Goal: Task Accomplishment & Management: Manage account settings

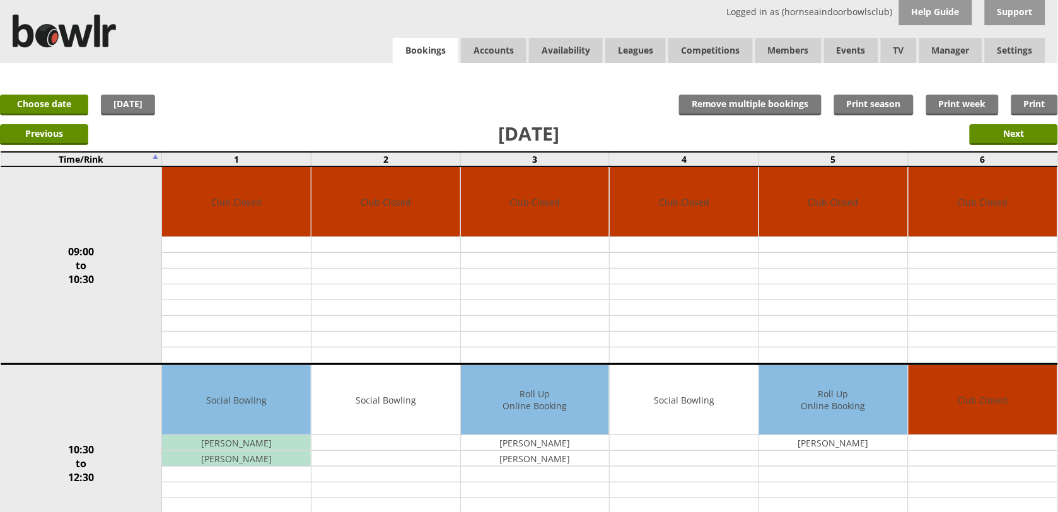
click at [439, 43] on link "Bookings" at bounding box center [426, 51] width 66 height 26
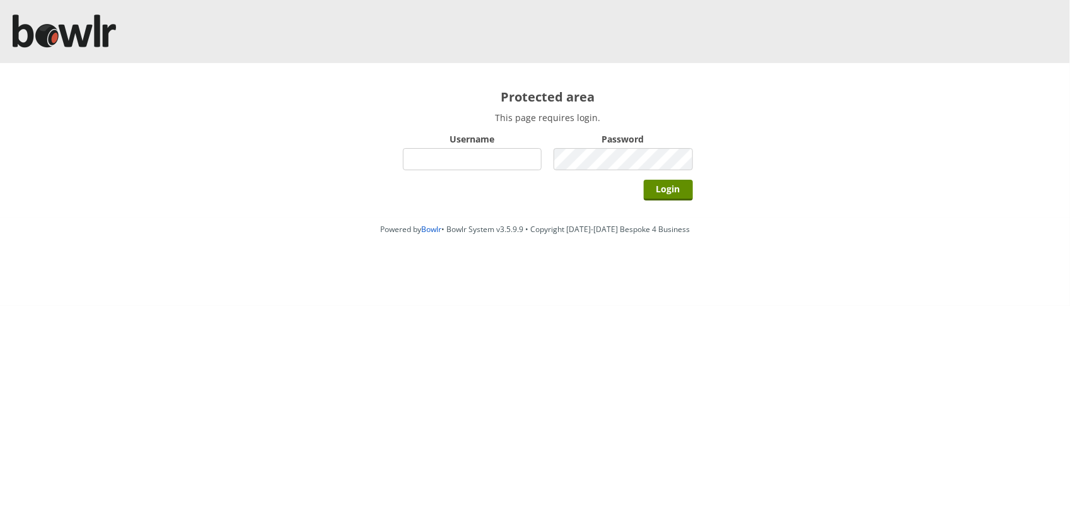
click at [518, 168] on input "Username" at bounding box center [472, 159] width 139 height 22
type input "hornseaindoorbowlsclub"
click at [644, 180] on input "Login" at bounding box center [668, 190] width 49 height 21
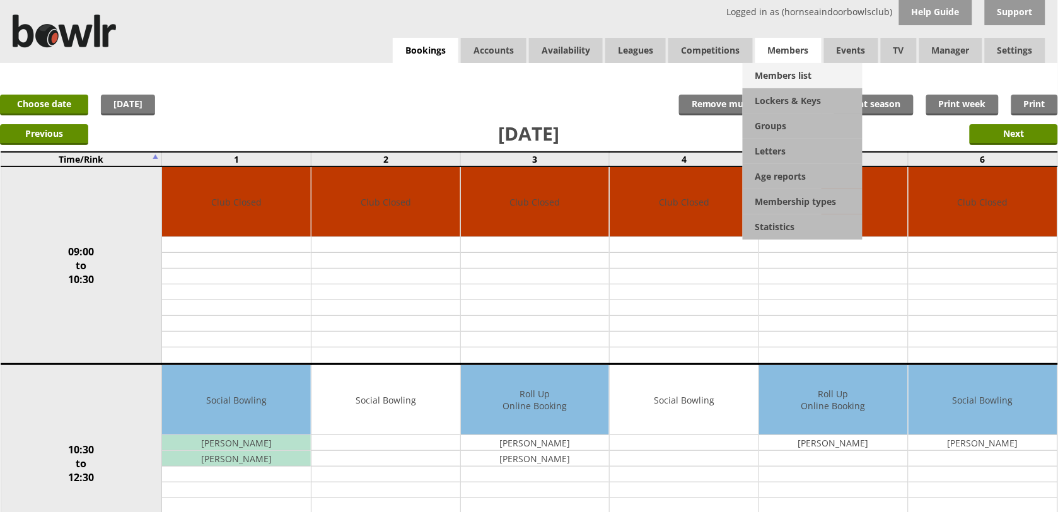
click at [809, 76] on link "Members list" at bounding box center [803, 75] width 120 height 25
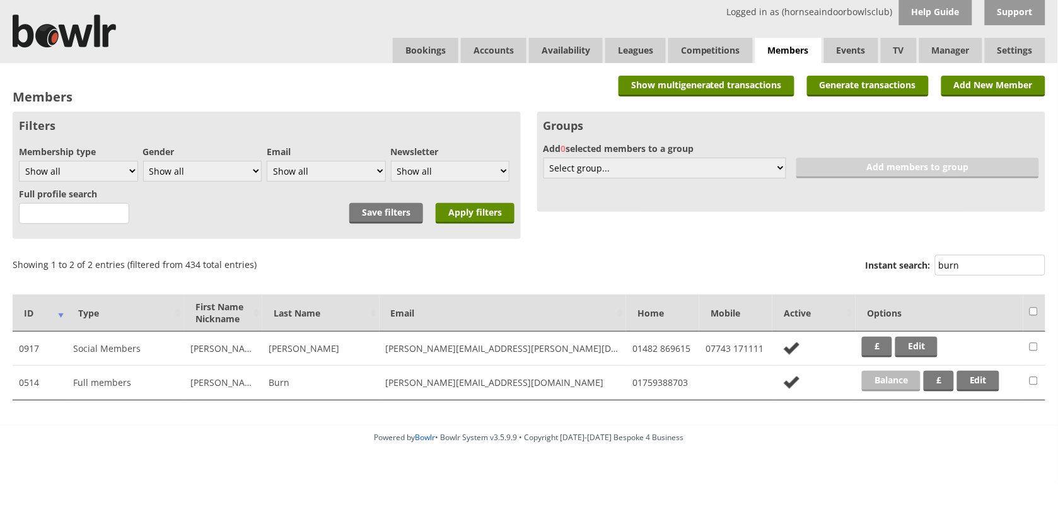
type input "burn"
click at [884, 373] on link "Balance" at bounding box center [891, 381] width 59 height 21
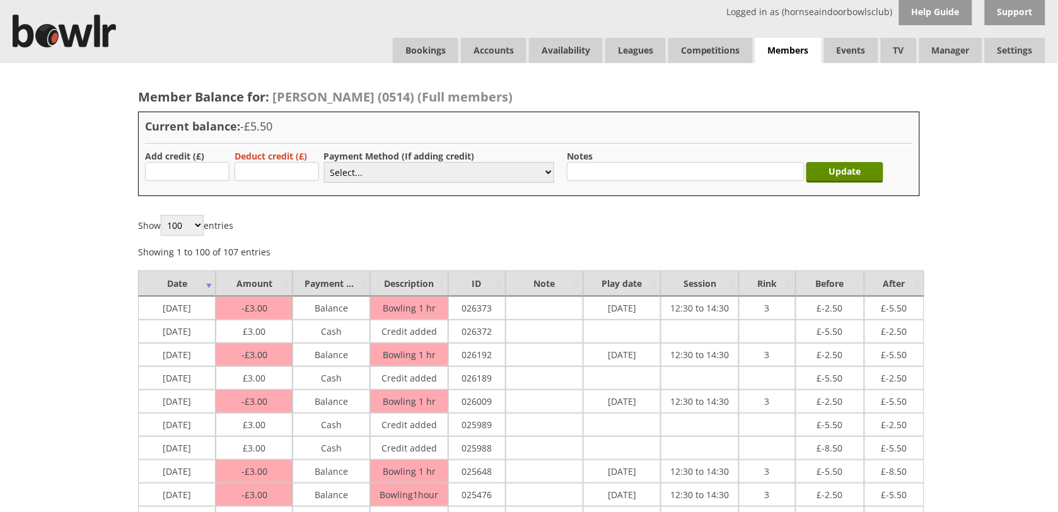
type input "3"
click at [331, 168] on select "Select... Cash Card Cheque Bank Transfer Other Member Card Gift Voucher Balance" at bounding box center [439, 172] width 230 height 21
select select "1"
click at [324, 162] on select "Select... Cash Card Cheque Bank Transfer Other Member Card Gift Voucher Balance" at bounding box center [439, 172] width 230 height 21
click at [828, 174] on input "Update" at bounding box center [845, 172] width 77 height 21
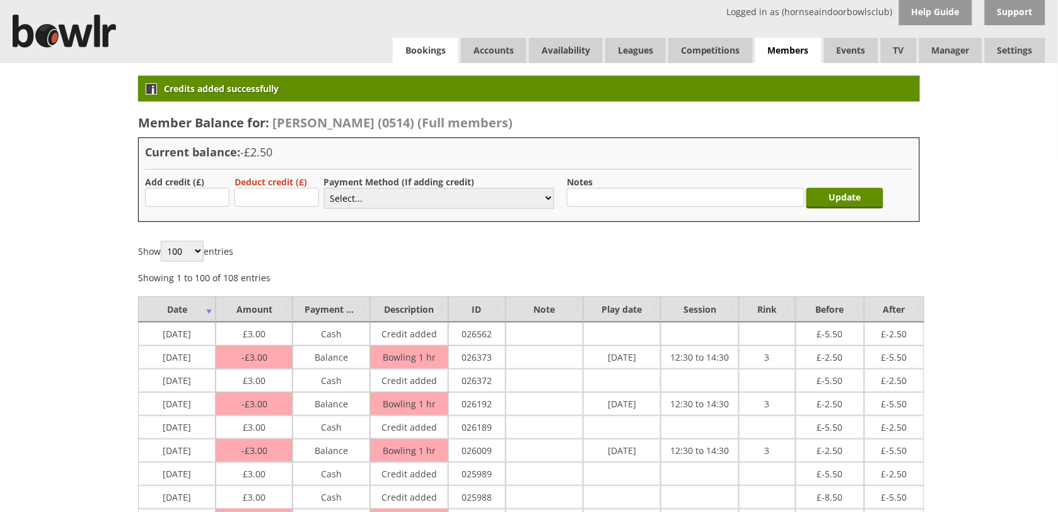
click at [426, 57] on link "Bookings" at bounding box center [426, 50] width 66 height 25
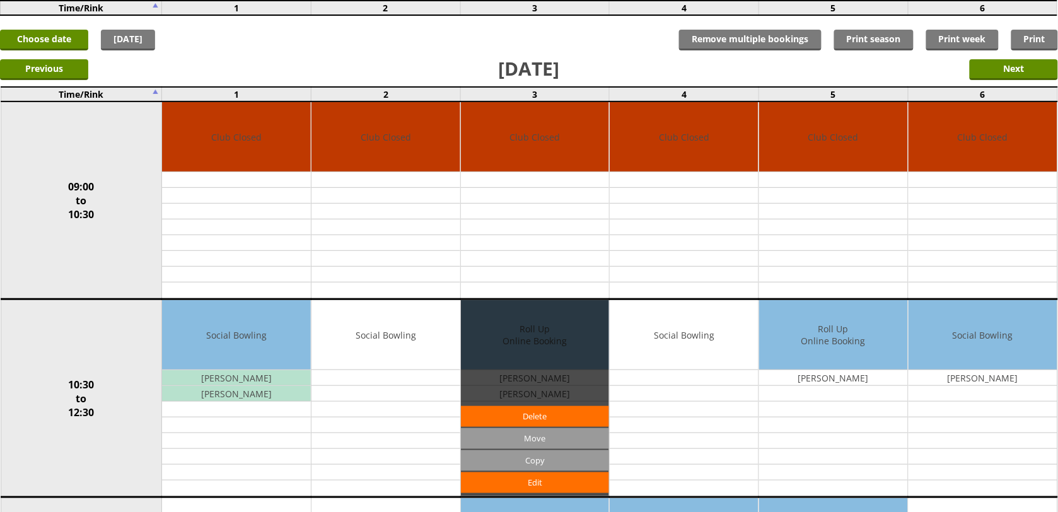
scroll to position [237, 0]
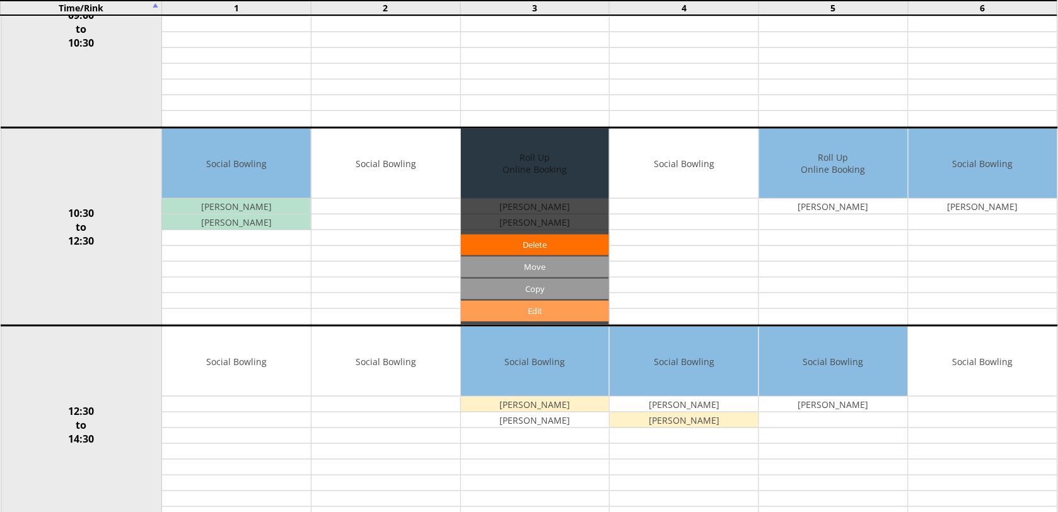
click at [546, 308] on link "Edit" at bounding box center [535, 311] width 149 height 21
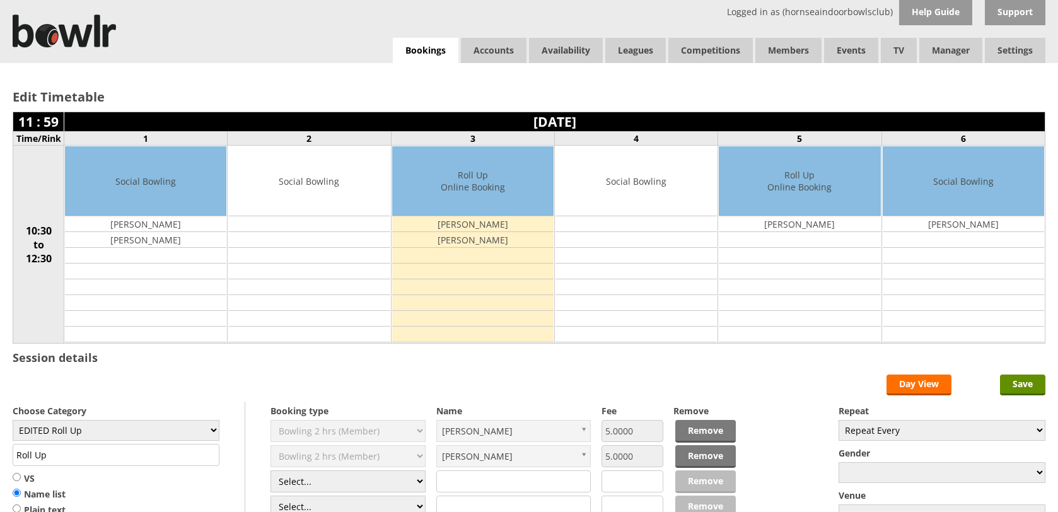
scroll to position [158, 0]
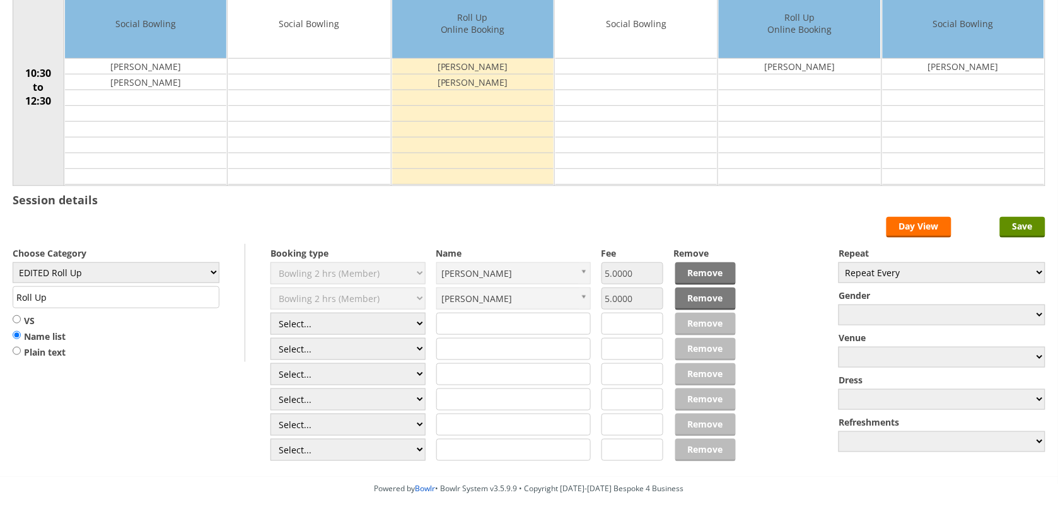
select select "1_50"
click at [271, 315] on select "Select... Club Competition (Member) Club Competition (Visitor) National (Member…" at bounding box center [348, 324] width 155 height 22
type input "EDITED Roll Up"
type input "5.0000"
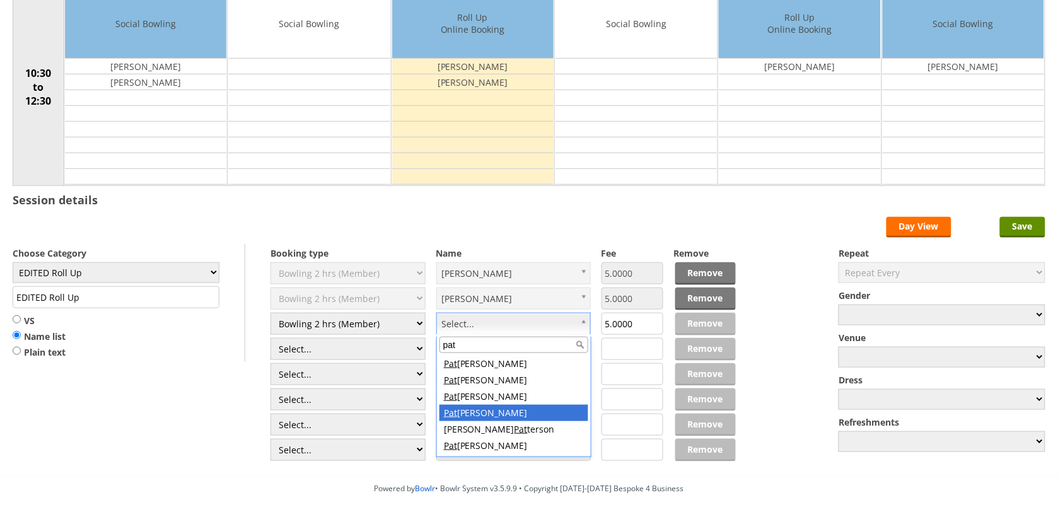
type input "pat"
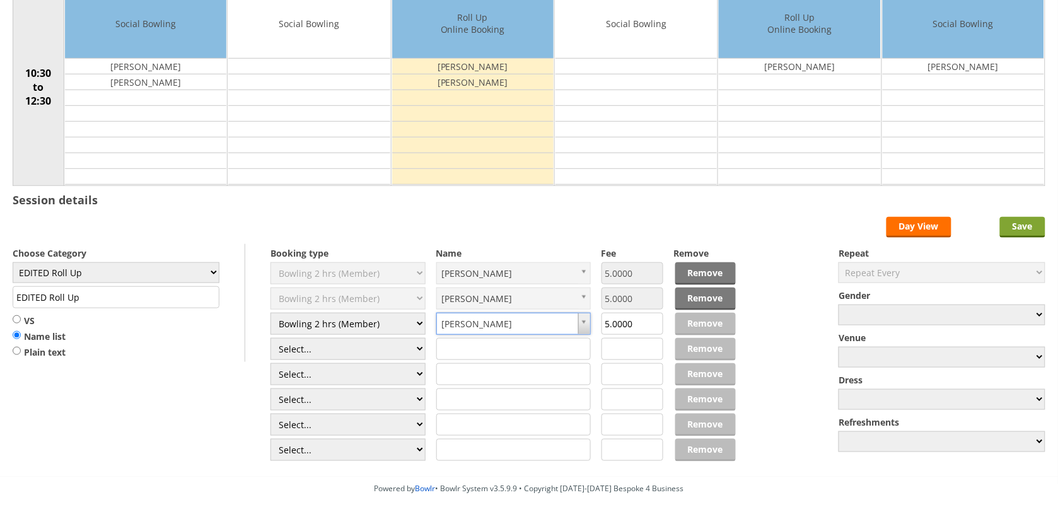
click at [1009, 237] on input "Save" at bounding box center [1022, 227] width 45 height 21
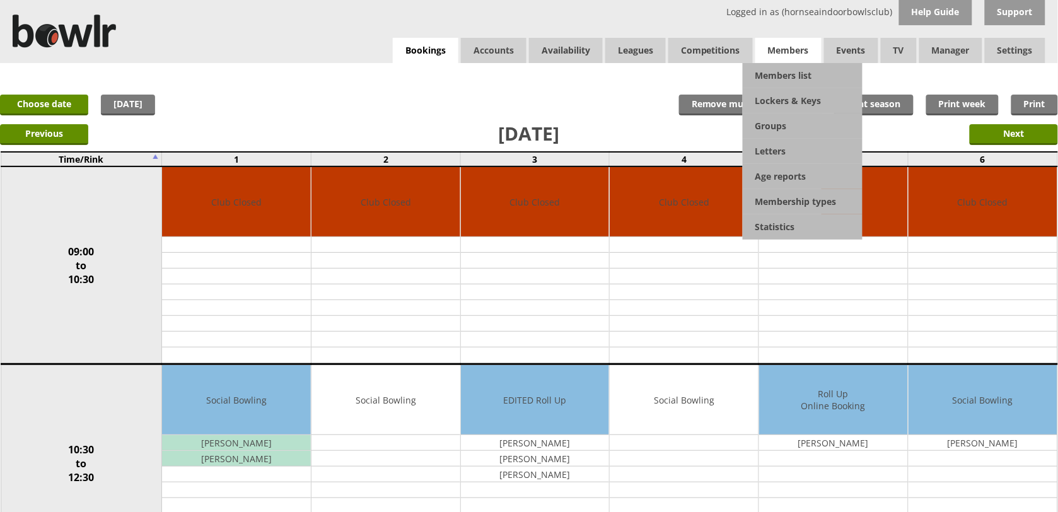
click at [809, 49] on span "Members" at bounding box center [789, 50] width 66 height 25
click at [803, 79] on link "Members list" at bounding box center [803, 75] width 120 height 25
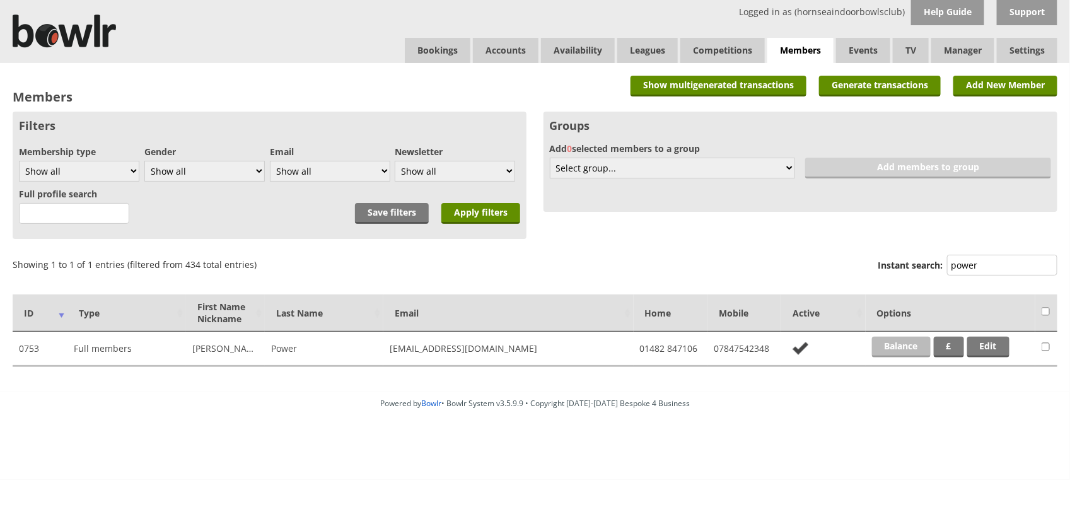
type input "power"
click at [901, 354] on link "Balance" at bounding box center [901, 347] width 59 height 21
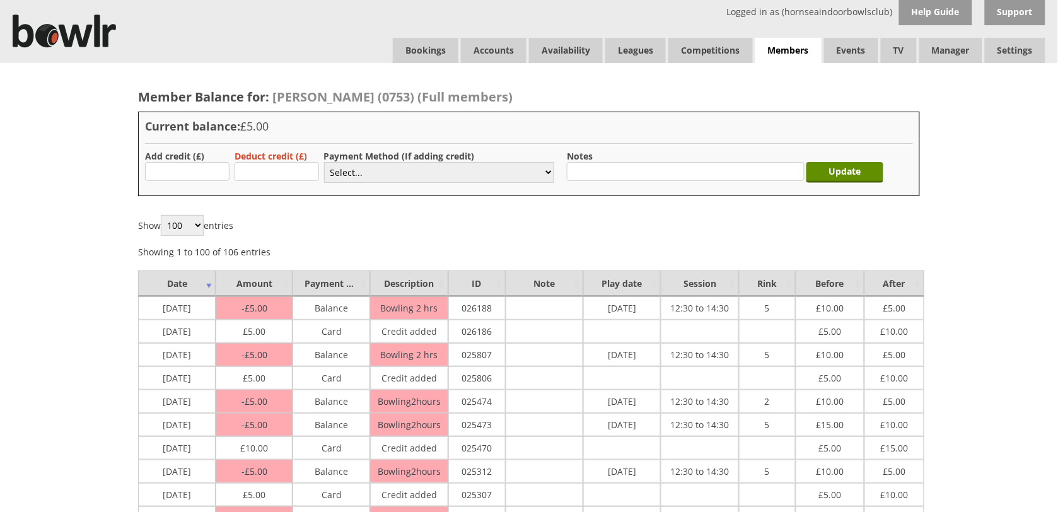
type input "5.00"
click at [348, 174] on select "Select... Cash Card Cheque Bank Transfer Other Member Card Gift Voucher Balance" at bounding box center [439, 172] width 230 height 21
select select "2"
click at [324, 162] on select "Select... Cash Card Cheque Bank Transfer Other Member Card Gift Voucher Balance" at bounding box center [439, 172] width 230 height 21
click at [858, 171] on input "Update" at bounding box center [845, 172] width 77 height 21
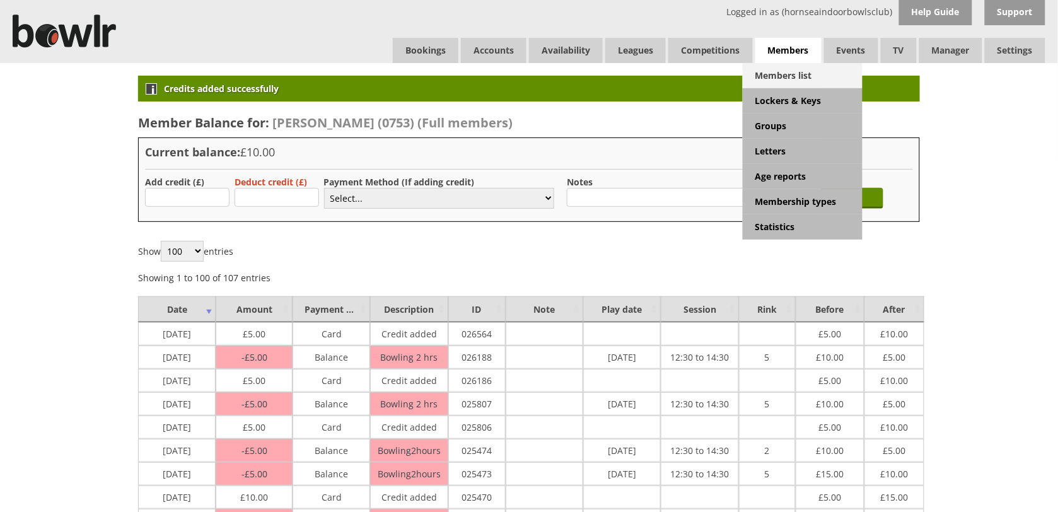
click at [779, 67] on link "Members list" at bounding box center [803, 75] width 120 height 25
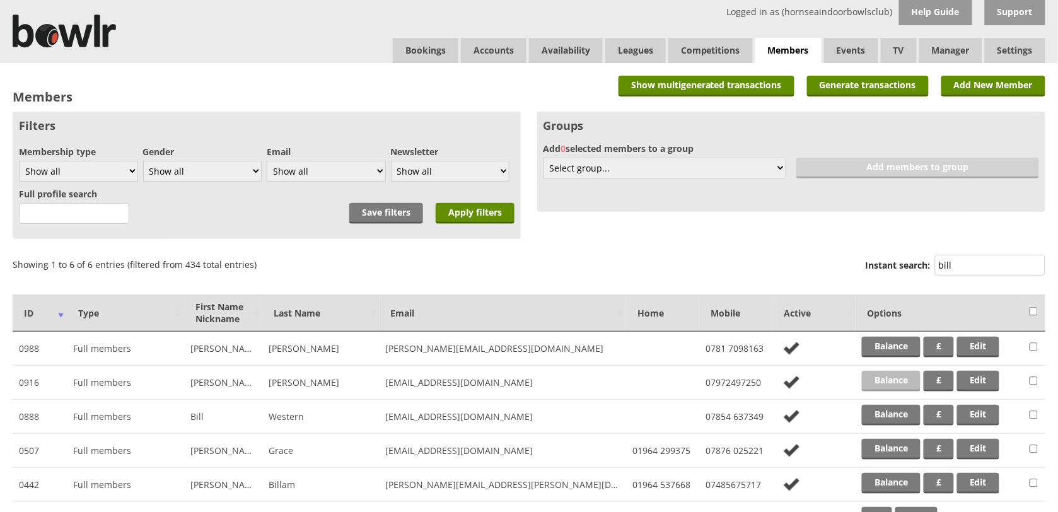
type input "bill"
click at [882, 382] on link "Balance" at bounding box center [891, 381] width 59 height 21
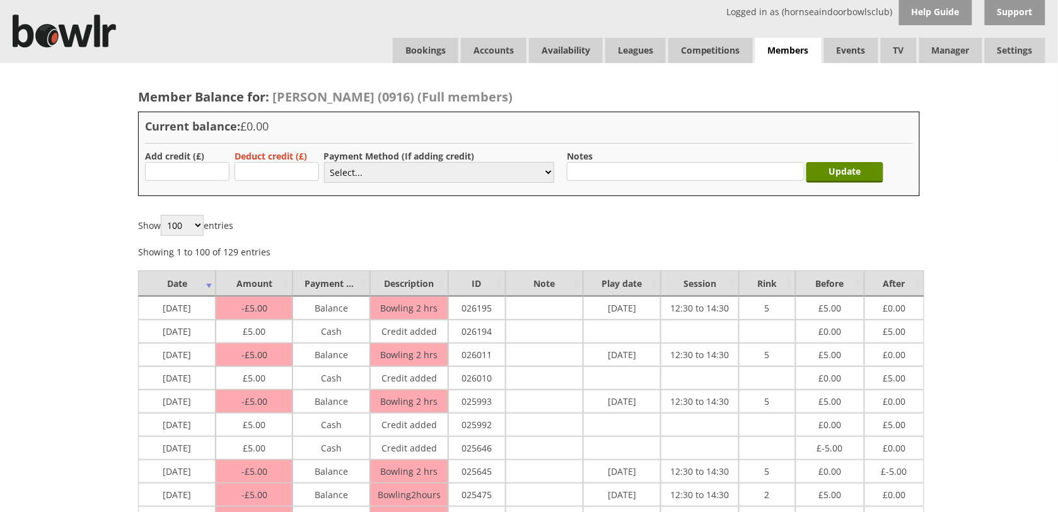
type input "10.00"
click at [345, 175] on select "Select... Cash Card Cheque Bank Transfer Other Member Card Gift Voucher Balance" at bounding box center [439, 172] width 230 height 21
select select "1"
click at [324, 162] on select "Select... Cash Card Cheque Bank Transfer Other Member Card Gift Voucher Balance" at bounding box center [439, 172] width 230 height 21
click at [828, 164] on input "Update" at bounding box center [845, 172] width 77 height 21
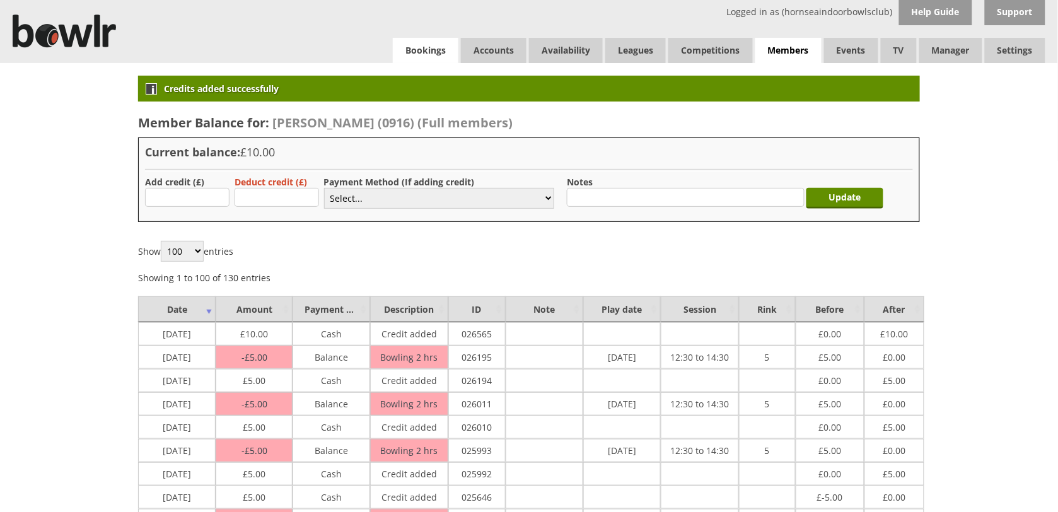
click at [421, 58] on link "Bookings" at bounding box center [426, 50] width 66 height 25
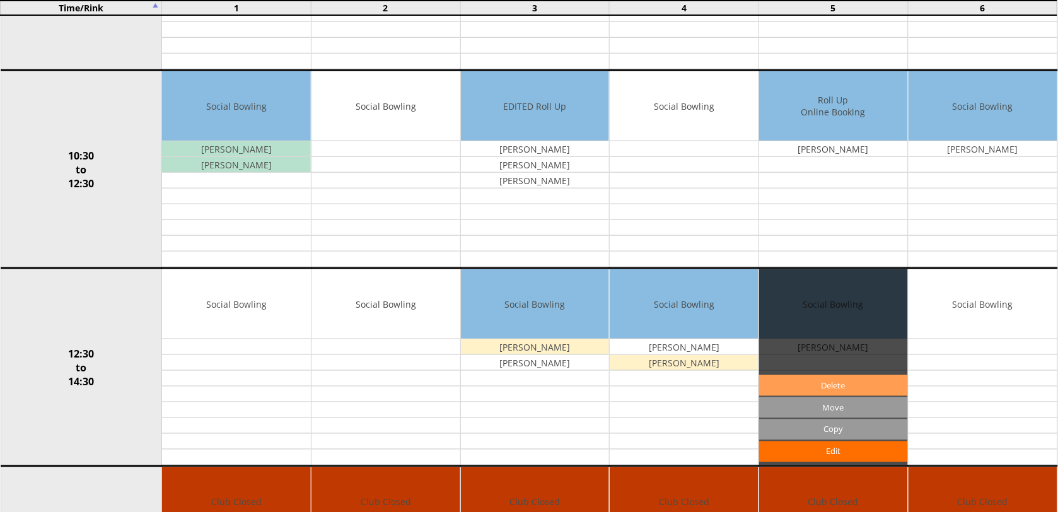
scroll to position [315, 0]
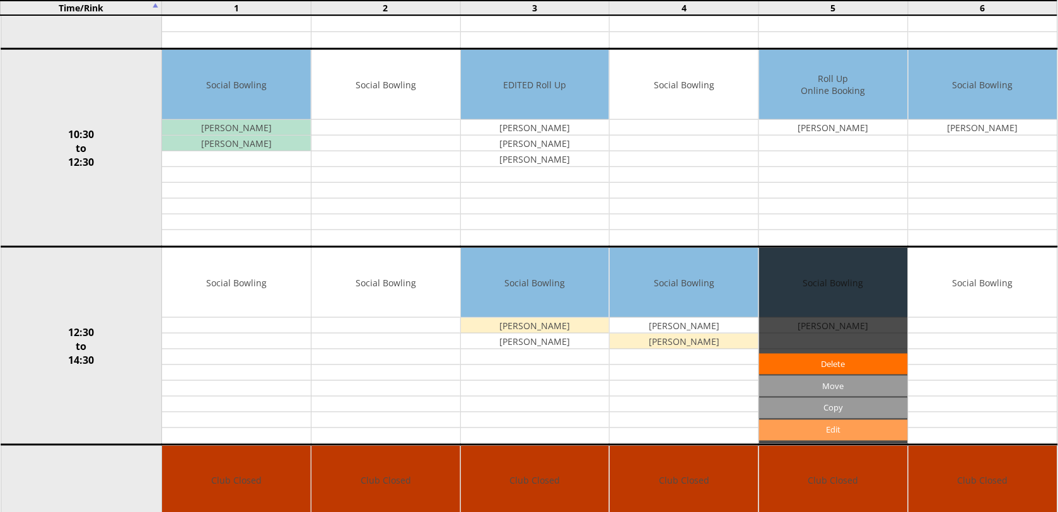
click at [795, 440] on link "Edit" at bounding box center [833, 430] width 149 height 21
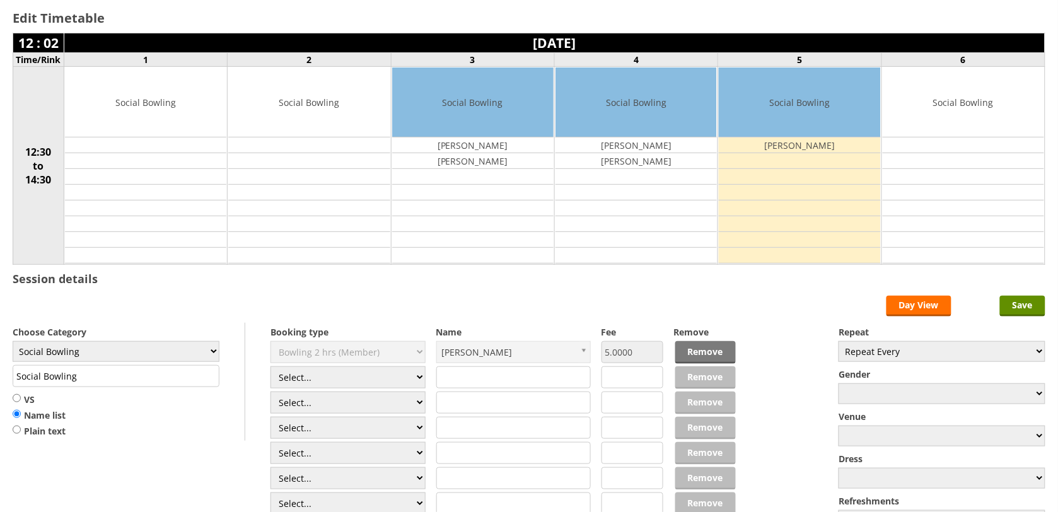
scroll to position [79, 0]
select select "1_50"
click at [271, 368] on select "Select... Club Competition (Member) Club Competition (Visitor) National (Member…" at bounding box center [348, 377] width 155 height 22
type input "5.0000"
click at [355, 406] on select "Select... Club Competition (Member) Club Competition (Visitor) National (Member…" at bounding box center [348, 403] width 155 height 22
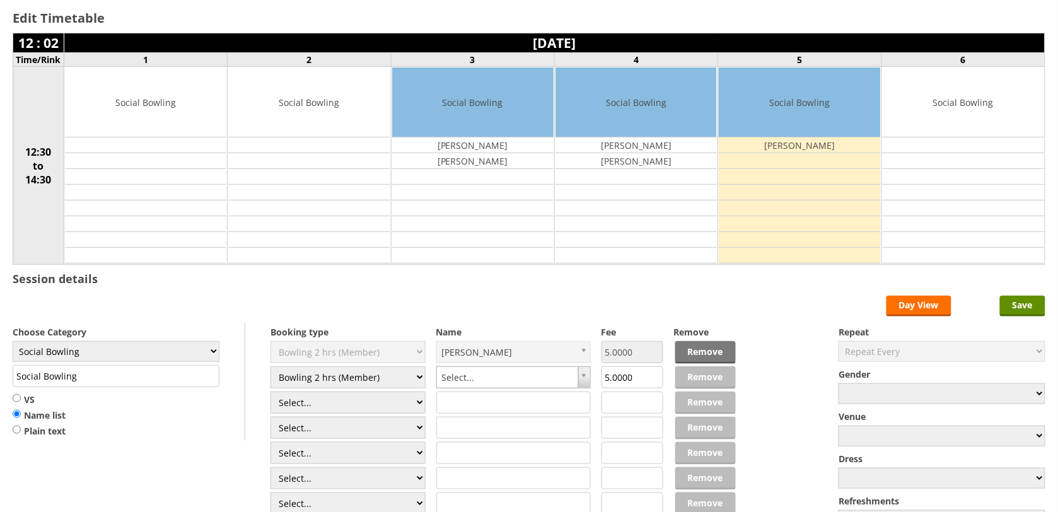
select select "1_50"
click at [271, 394] on select "Select... Club Competition (Member) Club Competition (Visitor) National (Member…" at bounding box center [348, 403] width 155 height 22
type input "5.0000"
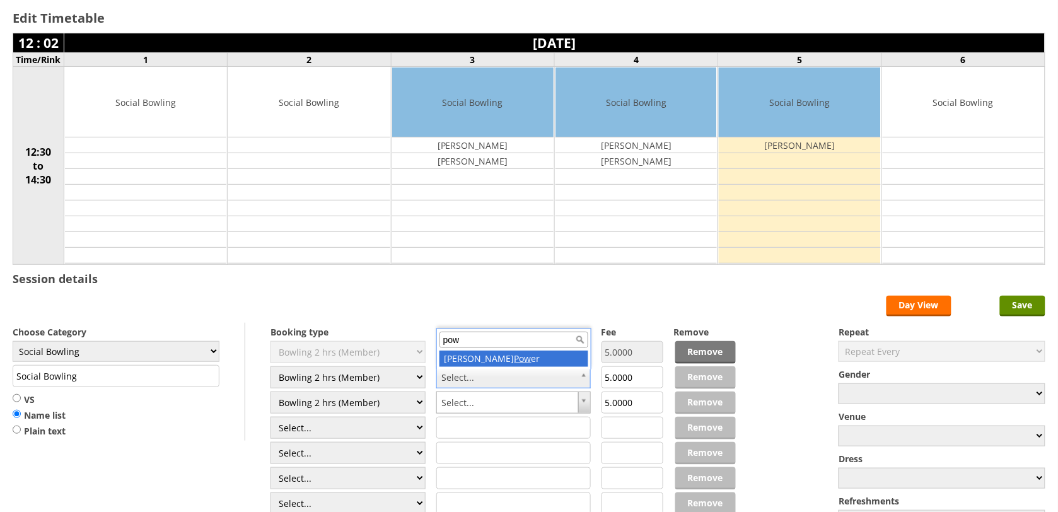
type input "pow"
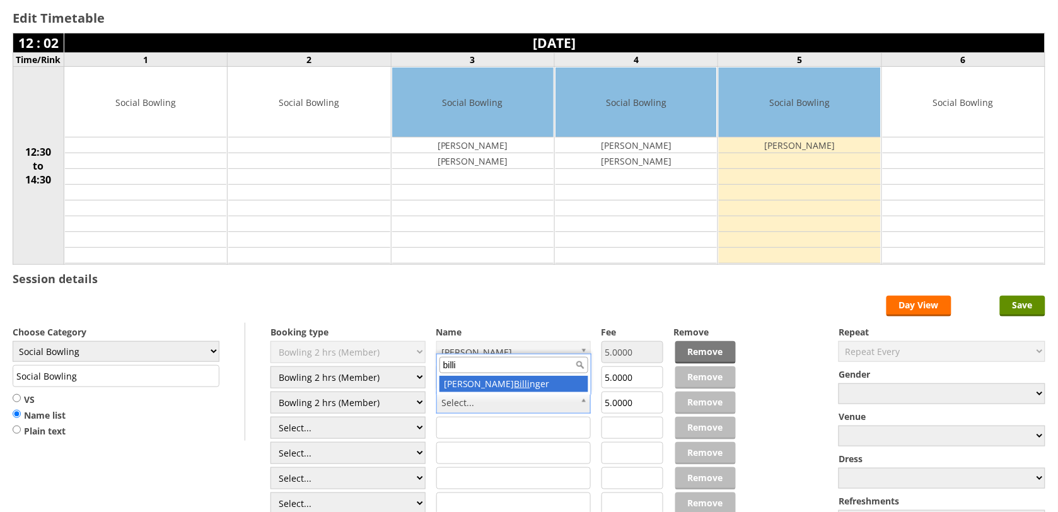
type input "billi"
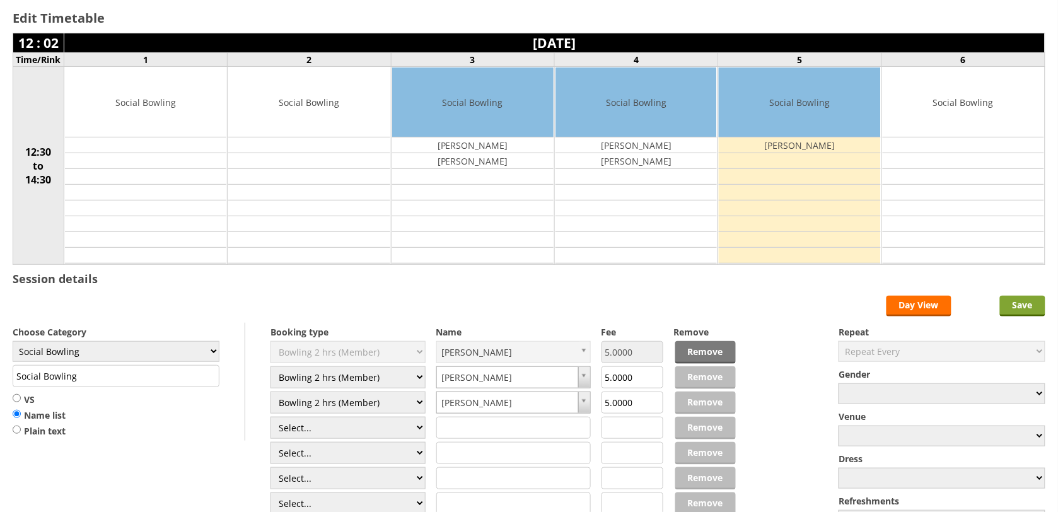
click at [1022, 309] on input "Save" at bounding box center [1022, 306] width 45 height 21
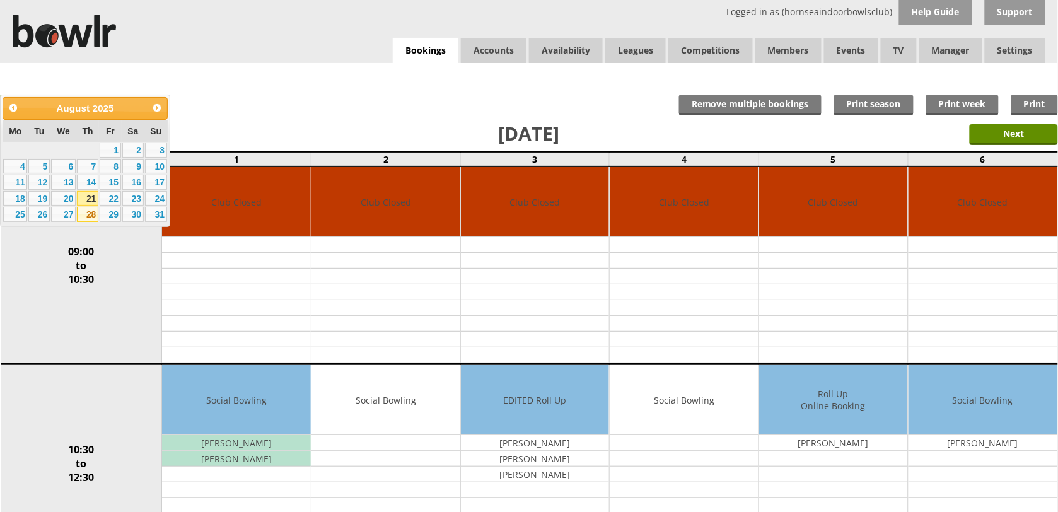
click at [88, 209] on link "28" at bounding box center [87, 214] width 21 height 15
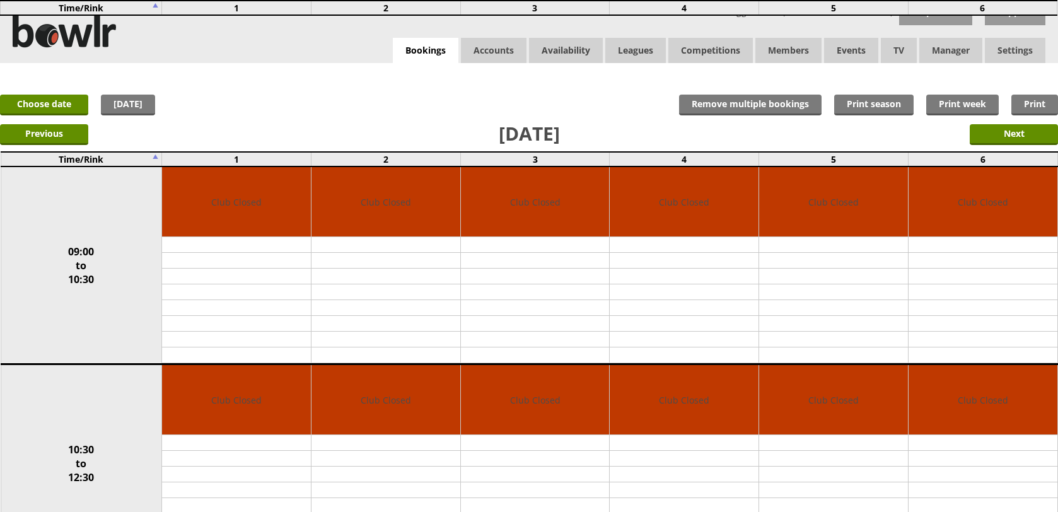
scroll to position [315, 0]
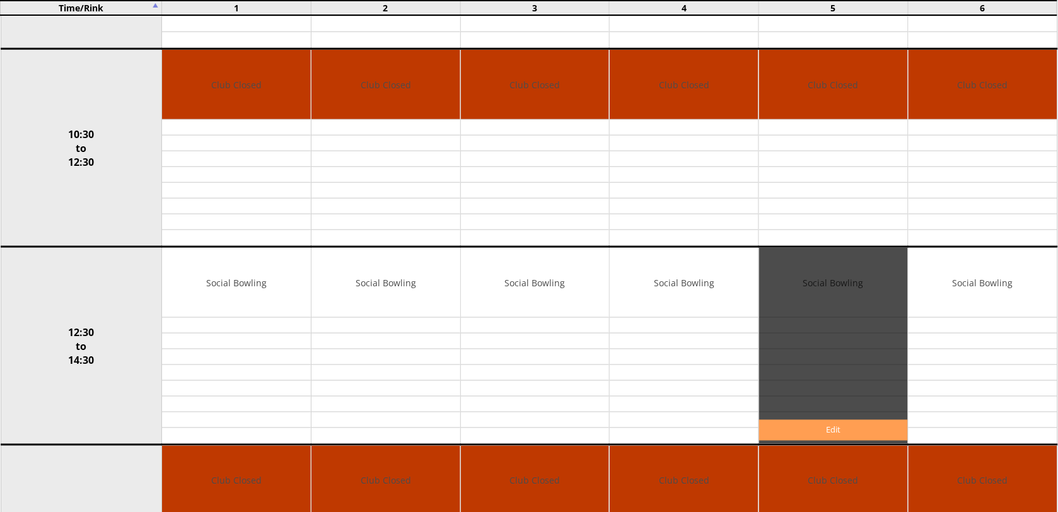
click at [807, 433] on link "Edit" at bounding box center [833, 430] width 149 height 21
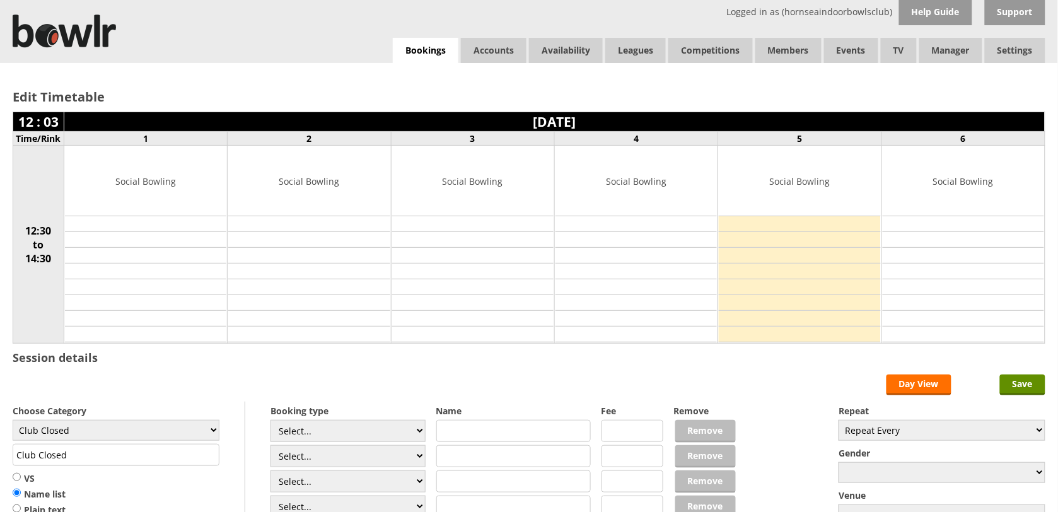
select select "1_50"
click at [271, 422] on select "Select... Club Competition (Member) Club Competition (Visitor) National (Member…" at bounding box center [348, 431] width 155 height 22
type input "5.0000"
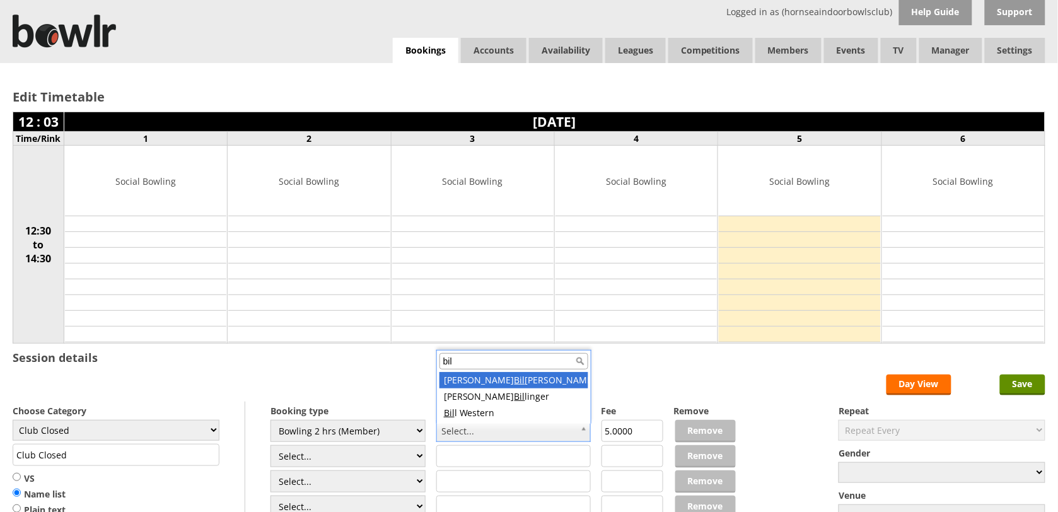
type input "bill"
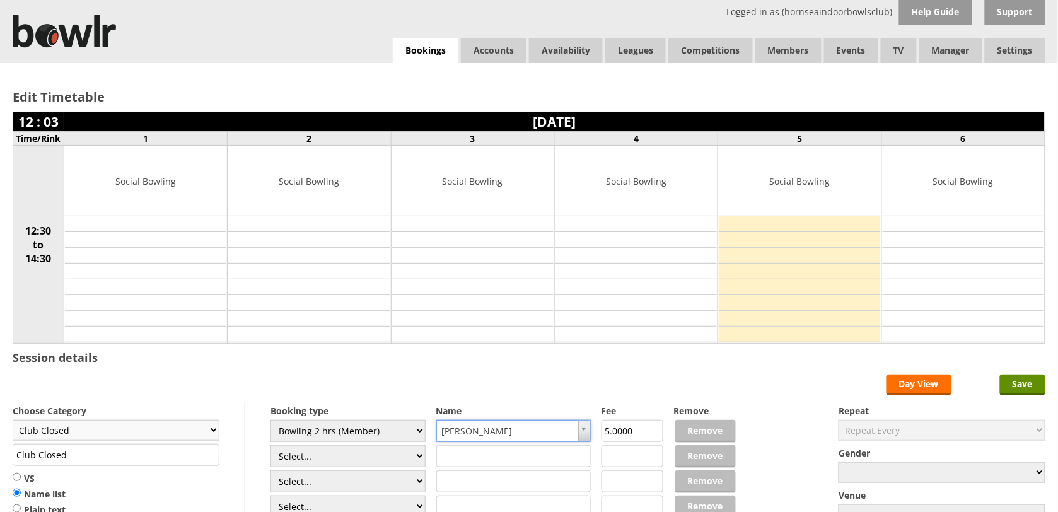
click at [120, 430] on select "Club Closed Singles League Triples League Pairs League Friendly Social Bowling …" at bounding box center [116, 430] width 207 height 21
select select "119"
click at [13, 422] on select "Club Closed Singles League Triples League Pairs League Friendly Social Bowling …" at bounding box center [116, 430] width 207 height 21
type input "Social Bowling"
click at [1021, 385] on input "Save" at bounding box center [1022, 385] width 45 height 21
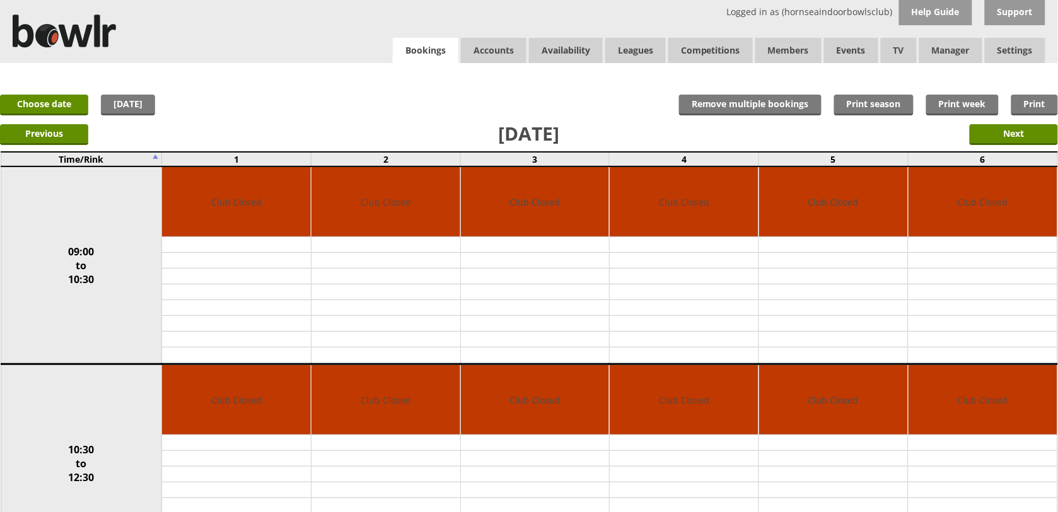
click at [440, 50] on link "Bookings" at bounding box center [426, 51] width 66 height 26
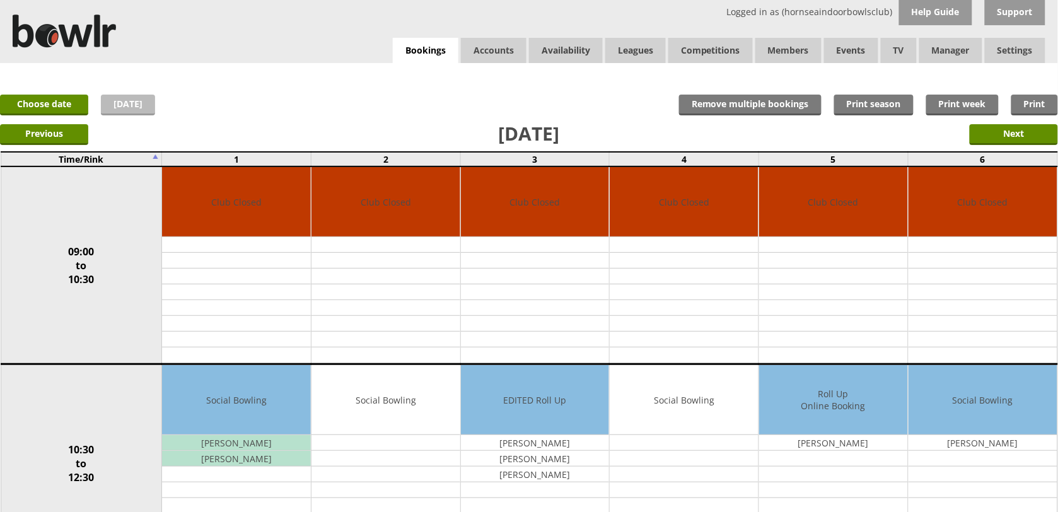
click at [125, 104] on link "[DATE]" at bounding box center [128, 105] width 54 height 21
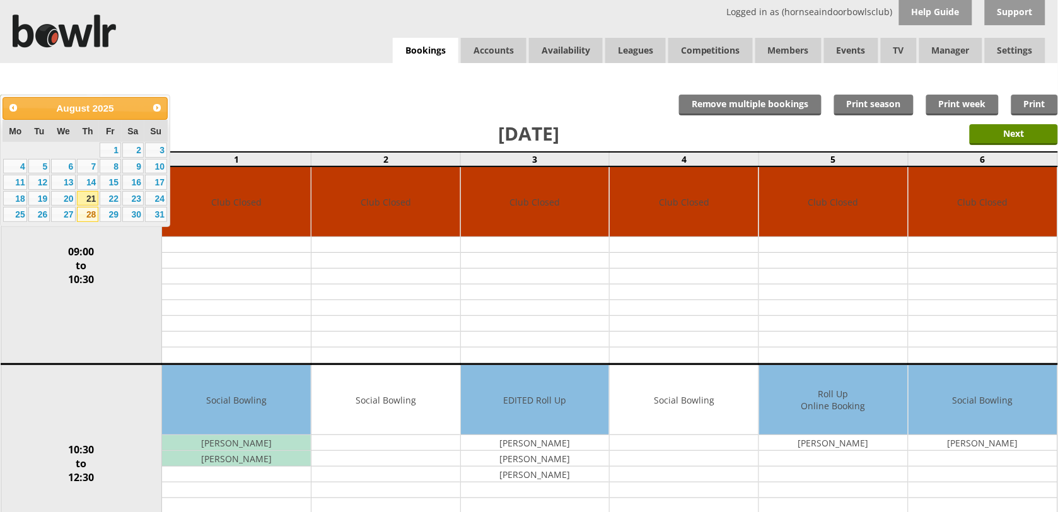
click at [90, 207] on link "28" at bounding box center [87, 214] width 21 height 15
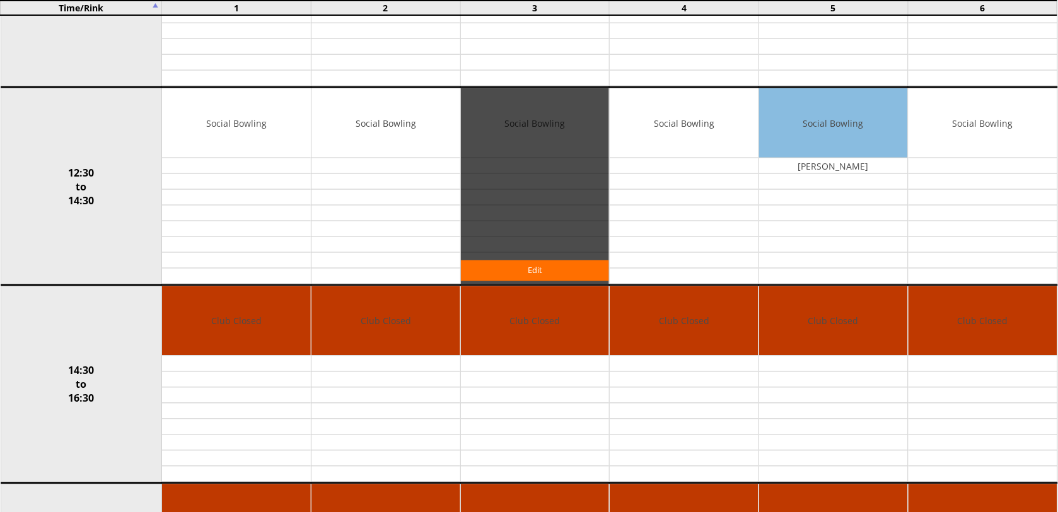
scroll to position [473, 0]
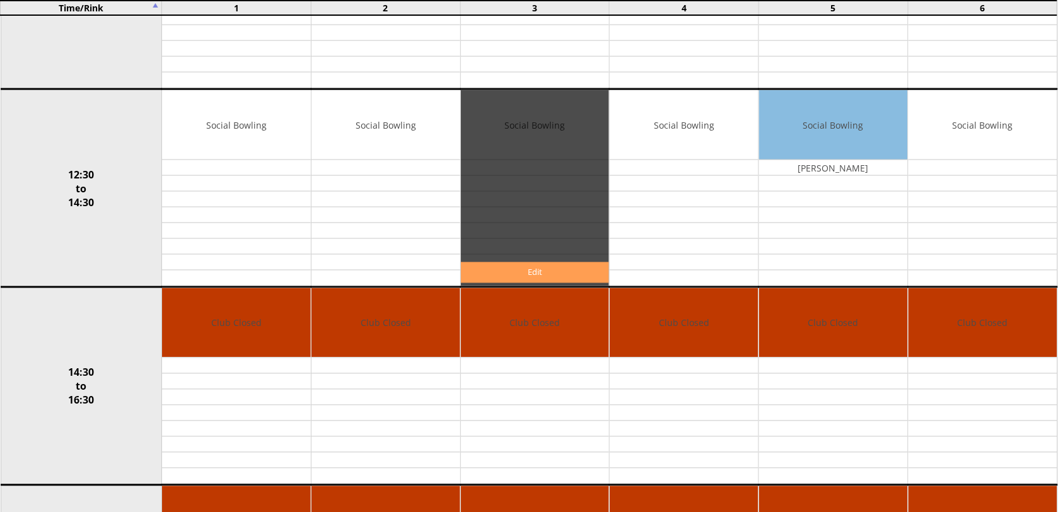
click at [509, 267] on link "Edit" at bounding box center [535, 272] width 149 height 21
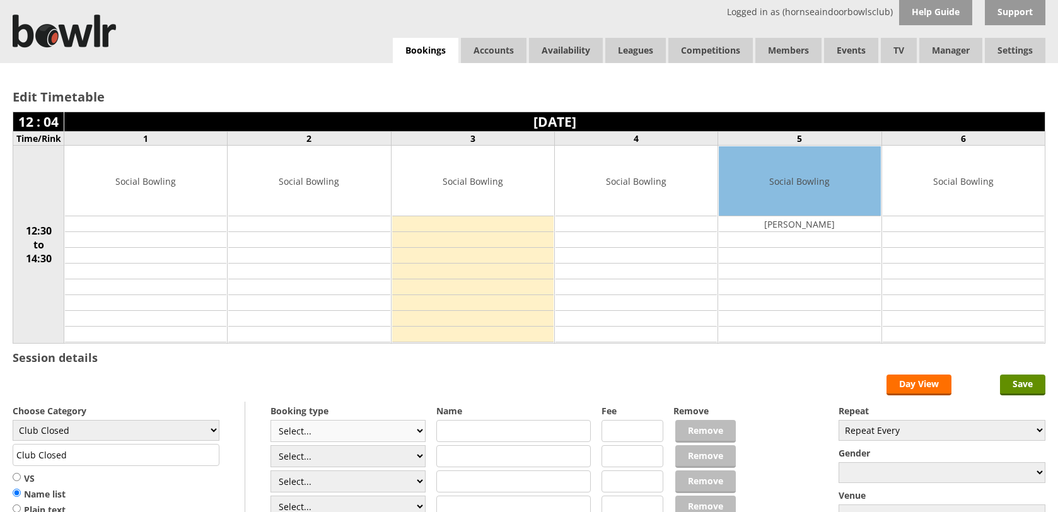
click at [374, 436] on select "Select... Club Competition (Member) Club Competition (Visitor) National (Member…" at bounding box center [348, 431] width 155 height 22
select select "1_54"
click at [271, 422] on select "Select... Club Competition (Member) Club Competition (Visitor) National (Member…" at bounding box center [348, 431] width 155 height 22
type input "3.0000"
click at [361, 448] on select "Select... Club Competition (Member) Club Competition (Visitor) National (Member…" at bounding box center [348, 456] width 155 height 22
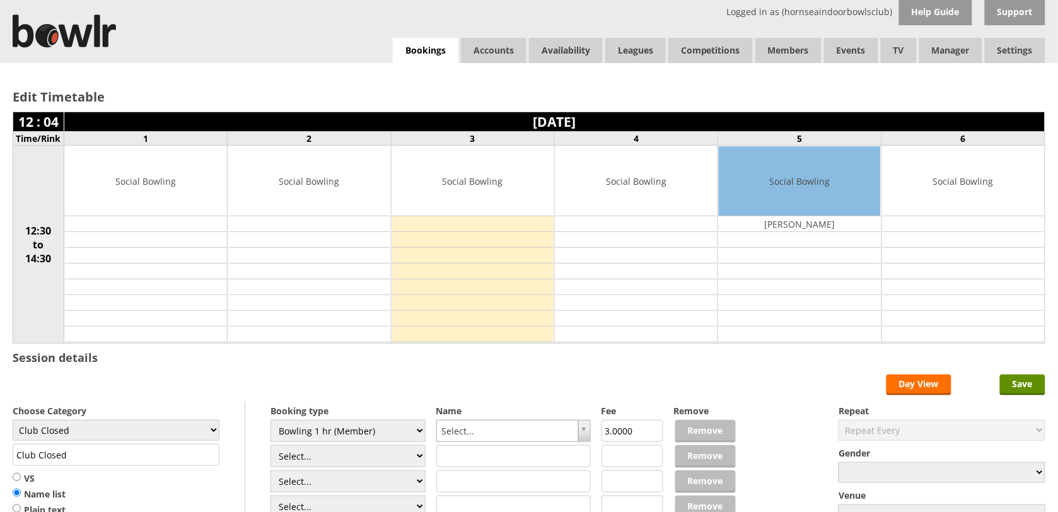
select select "1_54"
click at [271, 447] on select "Select... Club Competition (Member) Club Competition (Visitor) National (Member…" at bounding box center [348, 456] width 155 height 22
type input "3.0000"
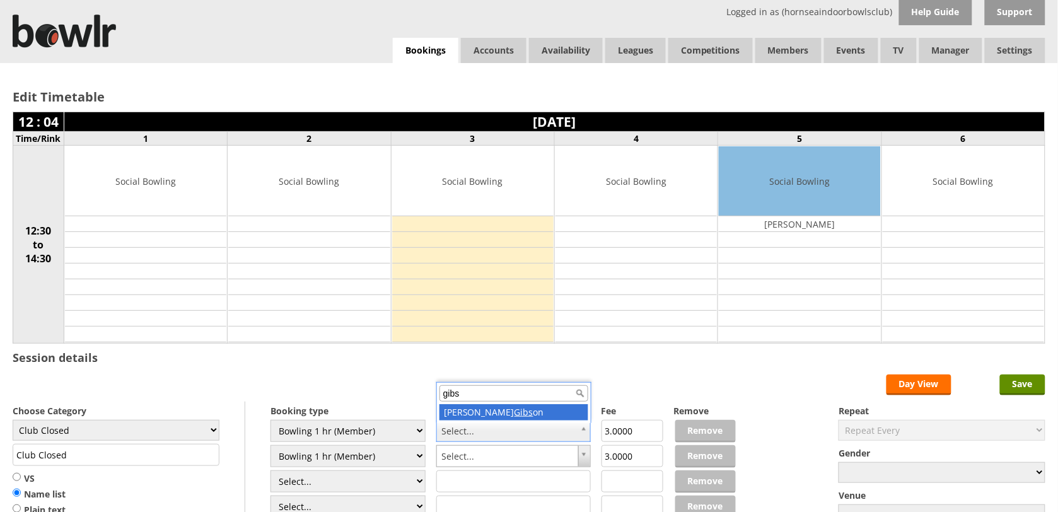
type input "gibs"
drag, startPoint x: 502, startPoint y: 407, endPoint x: 493, endPoint y: 445, distance: 39.0
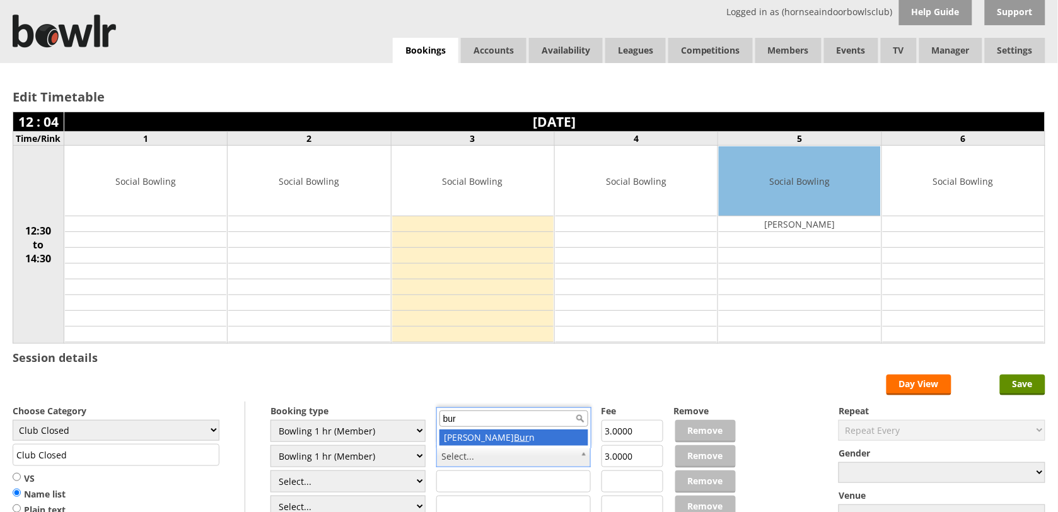
type input "burn"
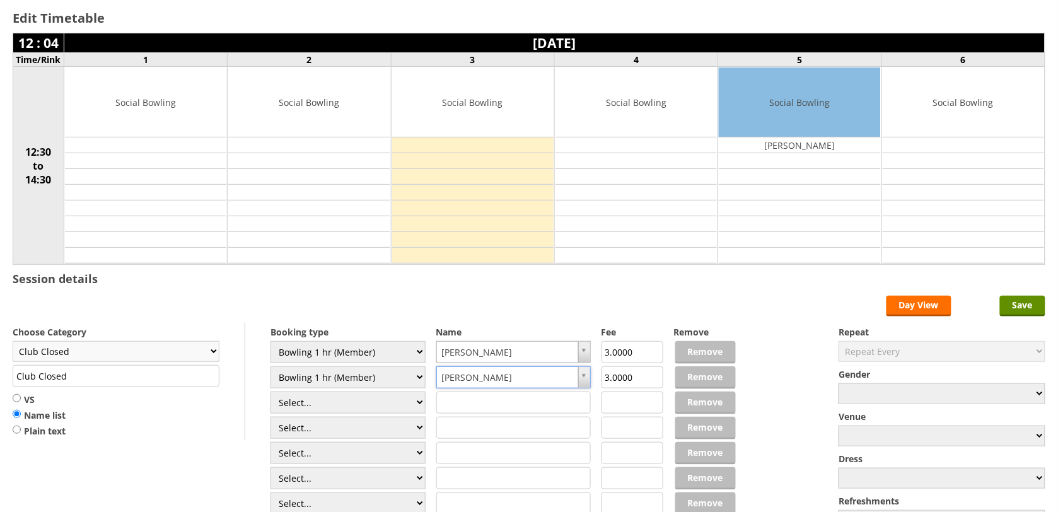
click at [206, 357] on select "Club Closed Singles League Triples League Pairs League Friendly Social Bowling …" at bounding box center [116, 351] width 207 height 21
select select "119"
click at [13, 343] on select "Club Closed Singles League Triples League Pairs League Friendly Social Bowling …" at bounding box center [116, 351] width 207 height 21
type input "Social Bowling"
click at [480, 399] on input "text" at bounding box center [513, 403] width 155 height 22
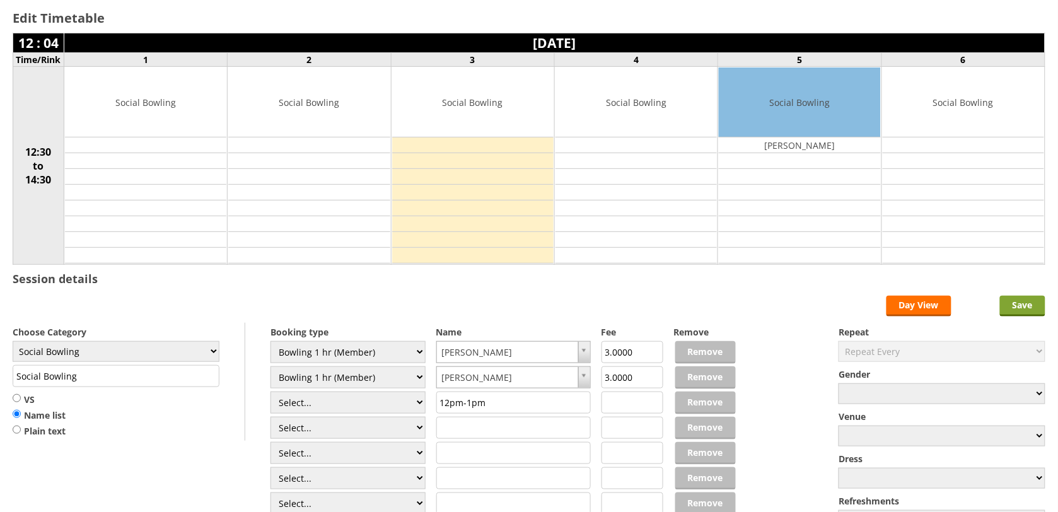
type input "12pm-1pm"
click at [1031, 300] on input "Save" at bounding box center [1022, 306] width 45 height 21
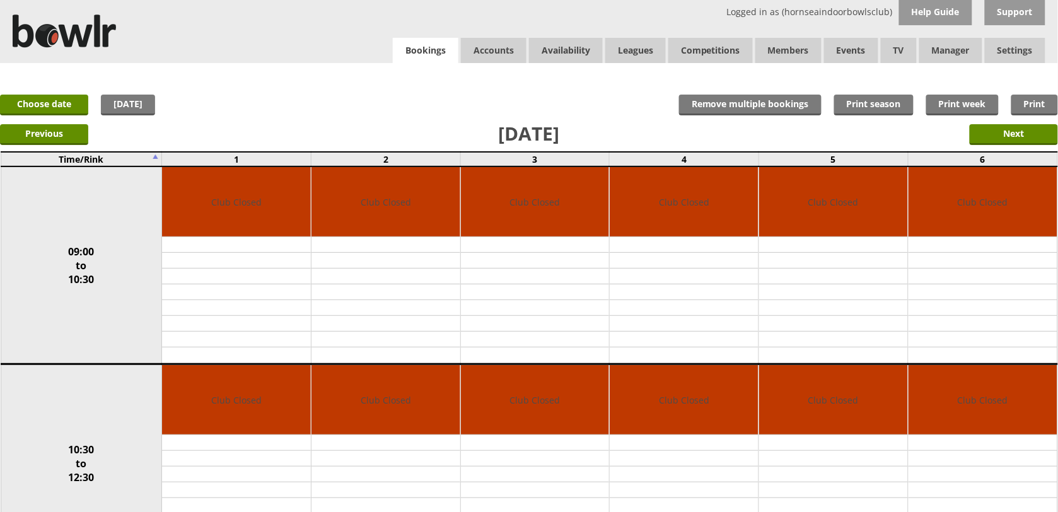
click at [399, 47] on link "Bookings" at bounding box center [426, 51] width 66 height 26
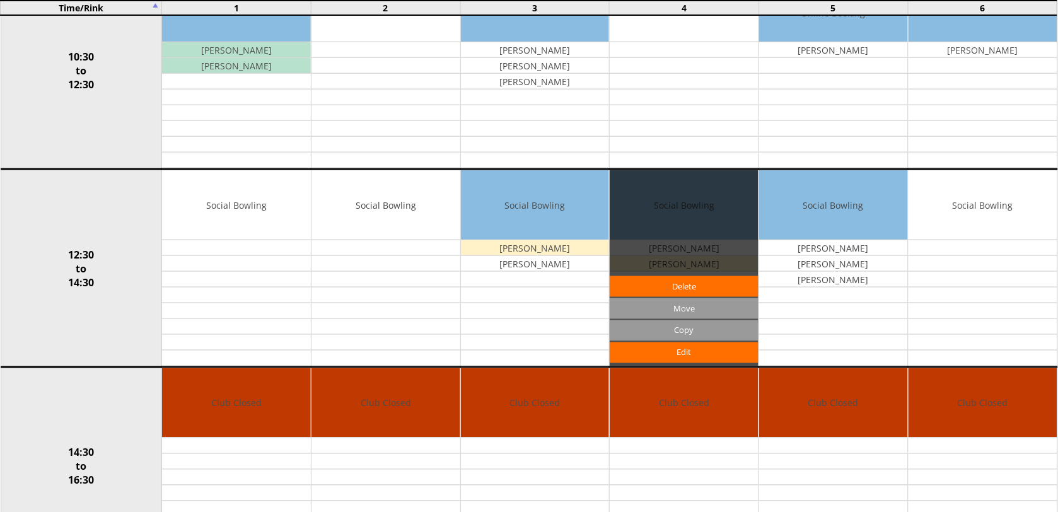
scroll to position [394, 0]
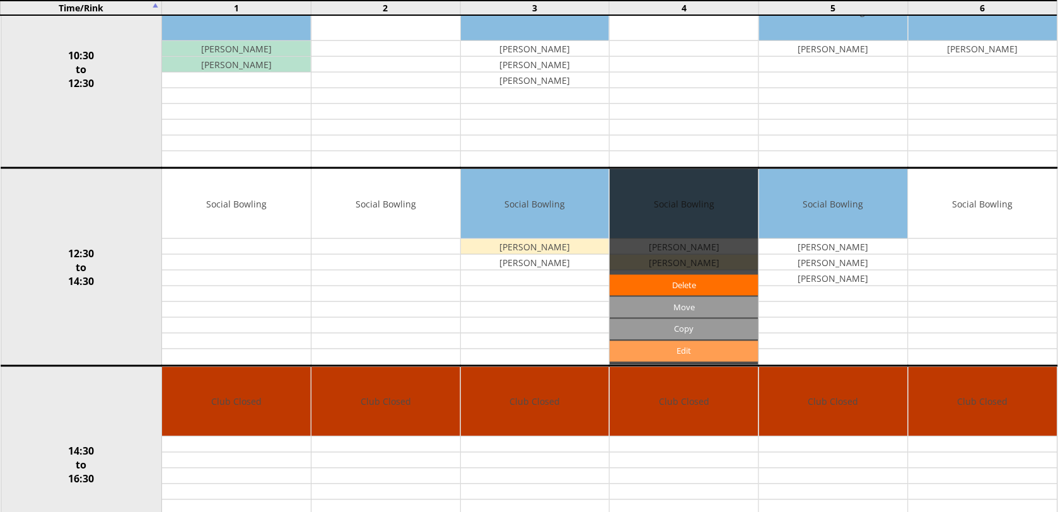
click at [678, 354] on link "Edit" at bounding box center [684, 351] width 149 height 21
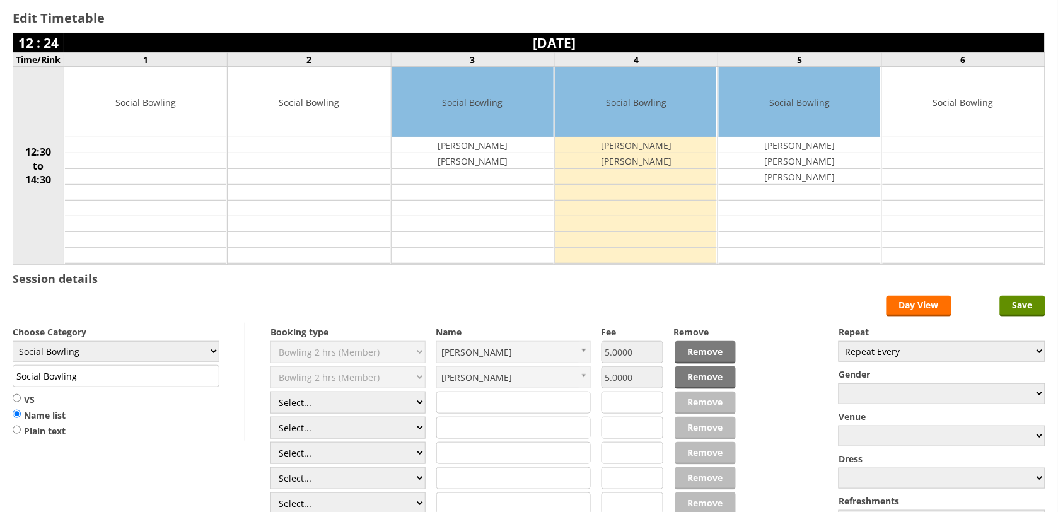
click at [383, 402] on select "Select... Club Competition (Member) Club Competition (Visitor) National (Member…" at bounding box center [348, 403] width 155 height 22
select select "1_54"
click at [271, 394] on select "Select... Club Competition (Member) Club Competition (Visitor) National (Member…" at bounding box center [348, 403] width 155 height 22
type input "3.0000"
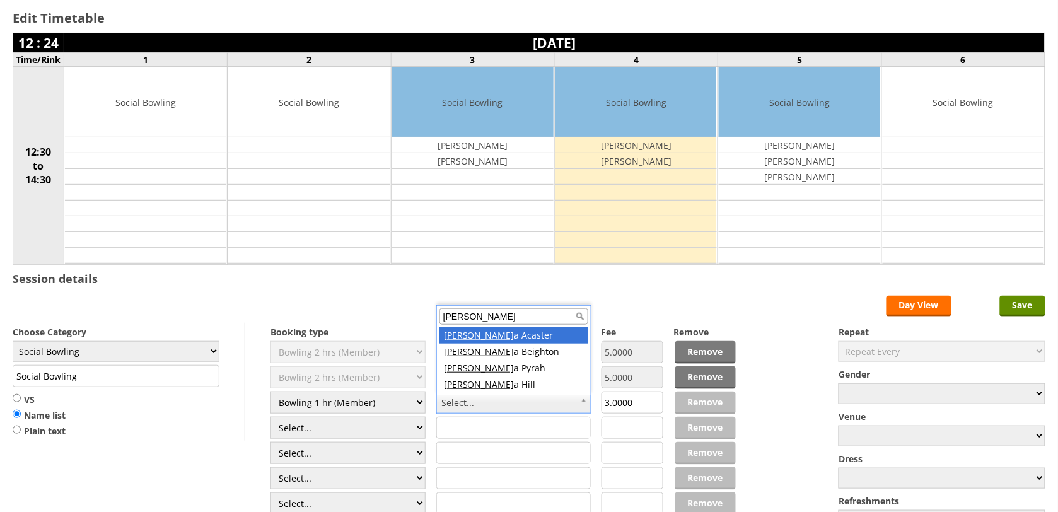
type input "linda"
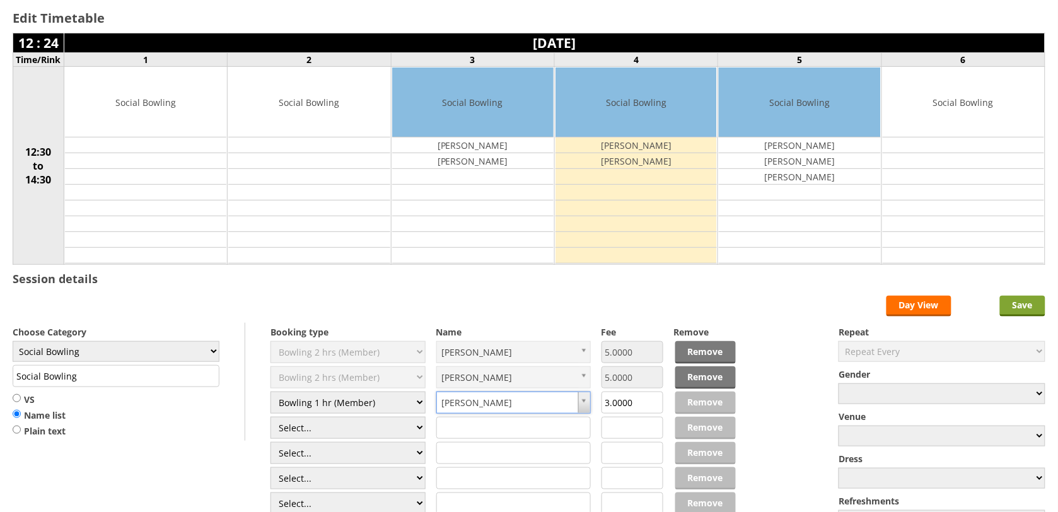
click at [1035, 305] on input "Save" at bounding box center [1022, 306] width 45 height 21
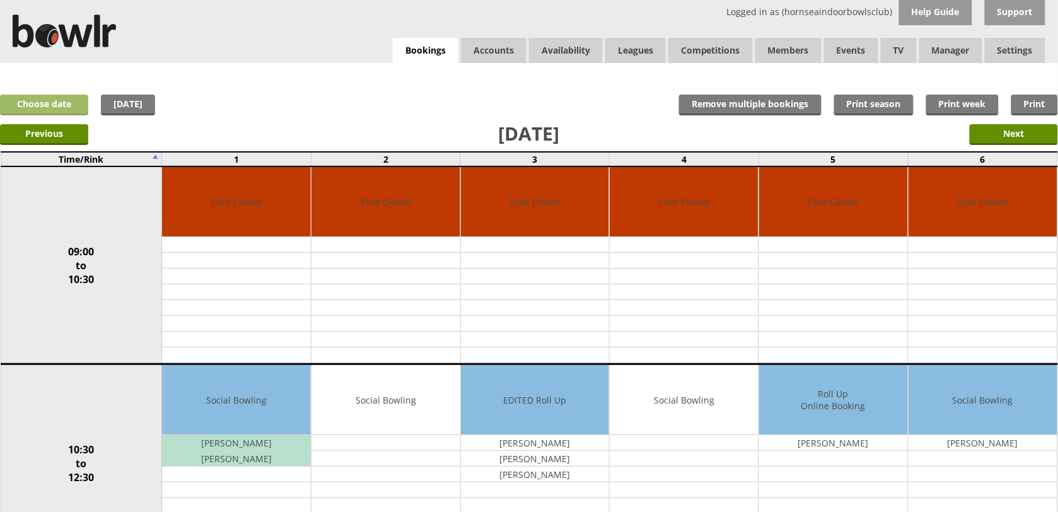
click at [63, 107] on link "Choose date" at bounding box center [44, 105] width 88 height 21
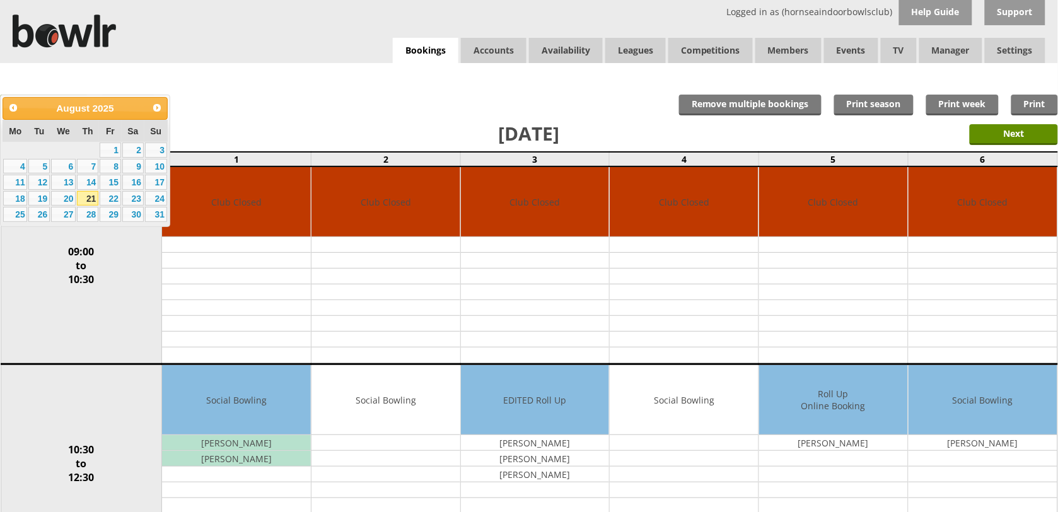
click at [80, 183] on link "14" at bounding box center [87, 182] width 21 height 15
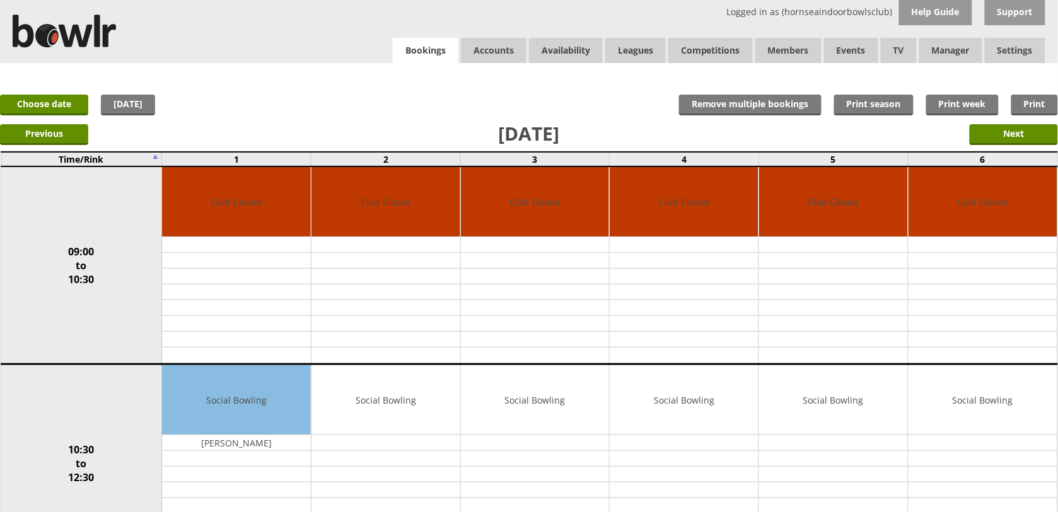
click at [424, 61] on link "Bookings" at bounding box center [426, 51] width 66 height 26
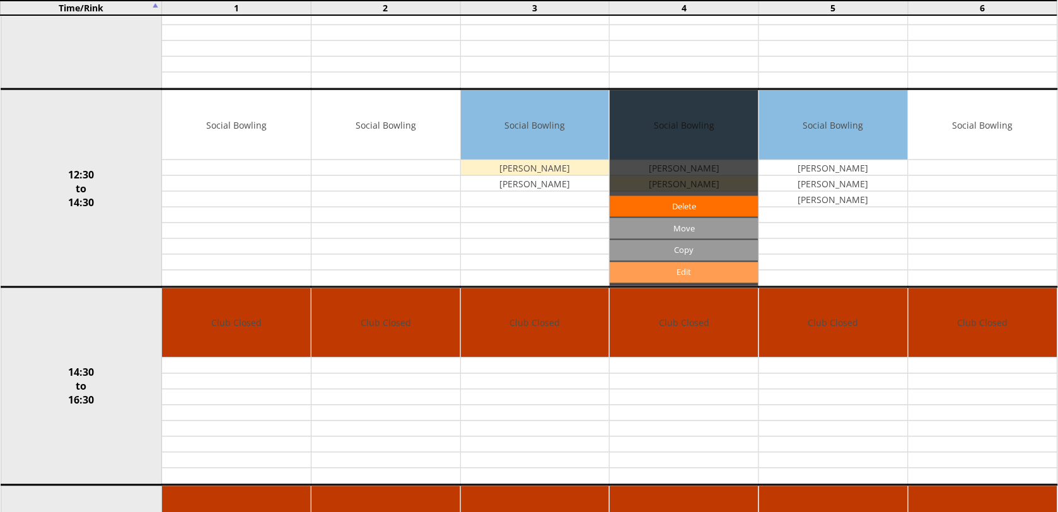
scroll to position [473, 0]
click at [667, 272] on link "Edit" at bounding box center [684, 272] width 149 height 21
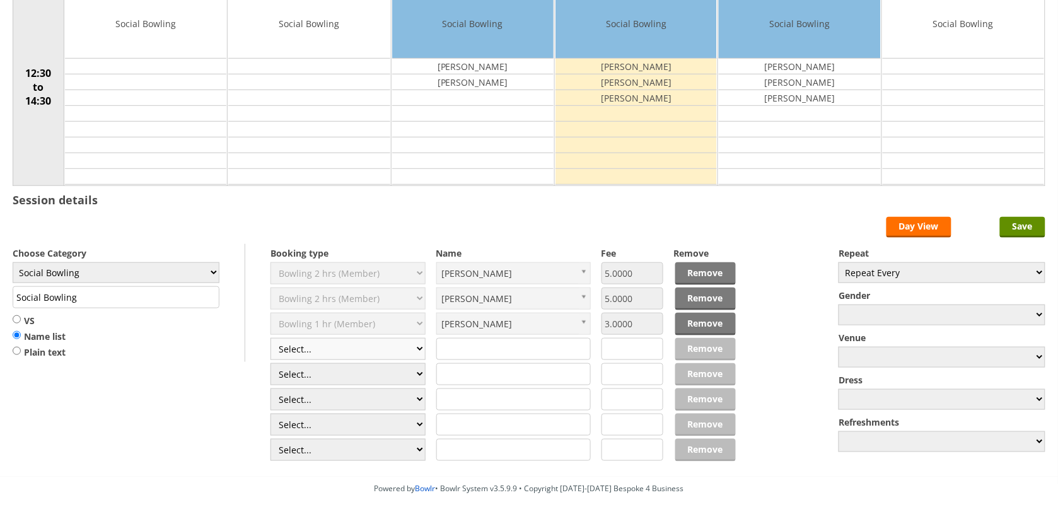
scroll to position [158, 0]
click at [405, 347] on select "Select... Club Competition (Member) Club Competition (Visitor) National (Member…" at bounding box center [348, 349] width 155 height 22
select select "0_54"
click at [271, 340] on select "Select... Club Competition (Member) Club Competition (Visitor) National (Member…" at bounding box center [348, 349] width 155 height 22
type input "6.0000"
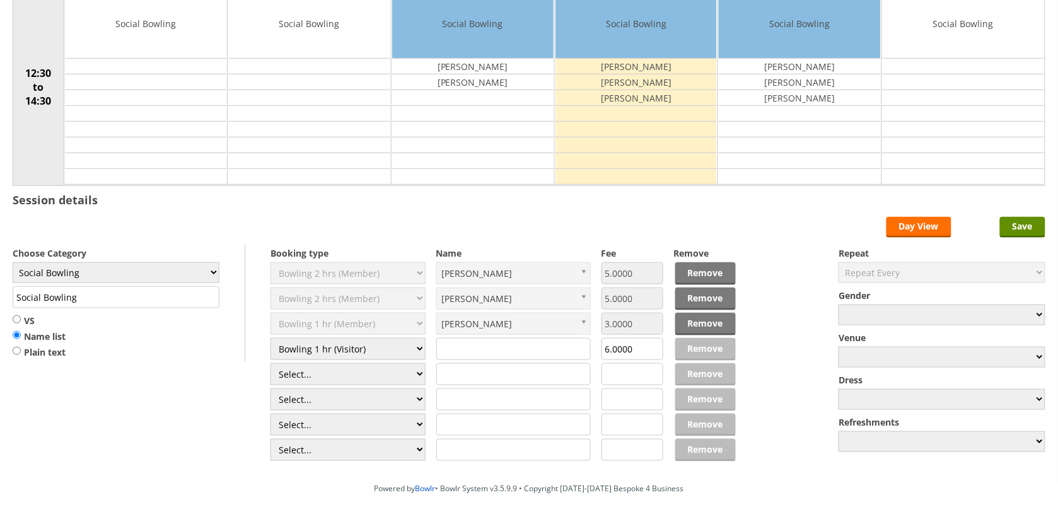
click at [484, 347] on input "text" at bounding box center [513, 349] width 155 height 22
type input "[PERSON_NAME]"
click at [1049, 222] on div "Edit Timetable 12 : 24 Thursday 21st August 2025 Time/Rink 1 2 3 4 5 6 12:30 to…" at bounding box center [529, 190] width 1058 height 571
click at [1036, 225] on input "Save" at bounding box center [1022, 227] width 45 height 21
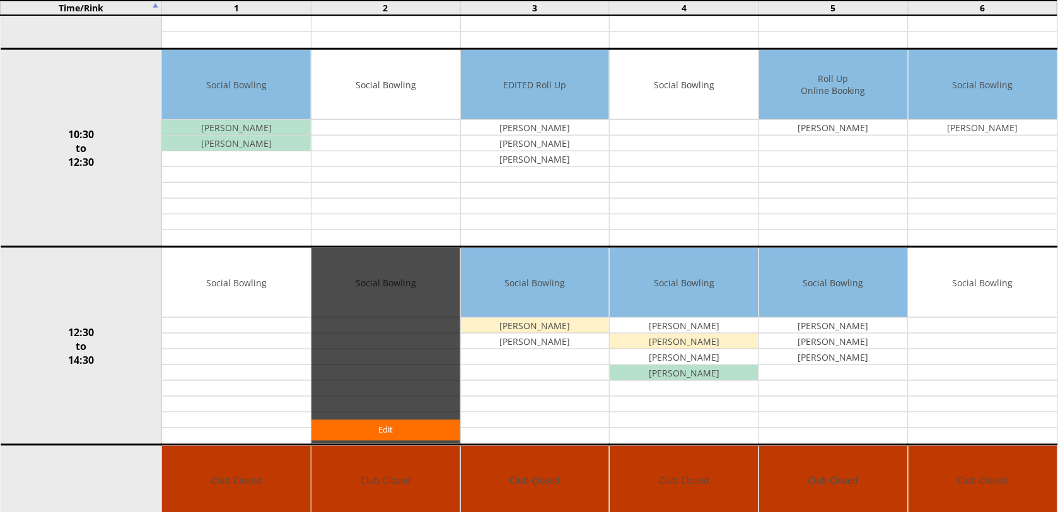
scroll to position [315, 0]
click at [361, 424] on link "Edit" at bounding box center [386, 430] width 149 height 21
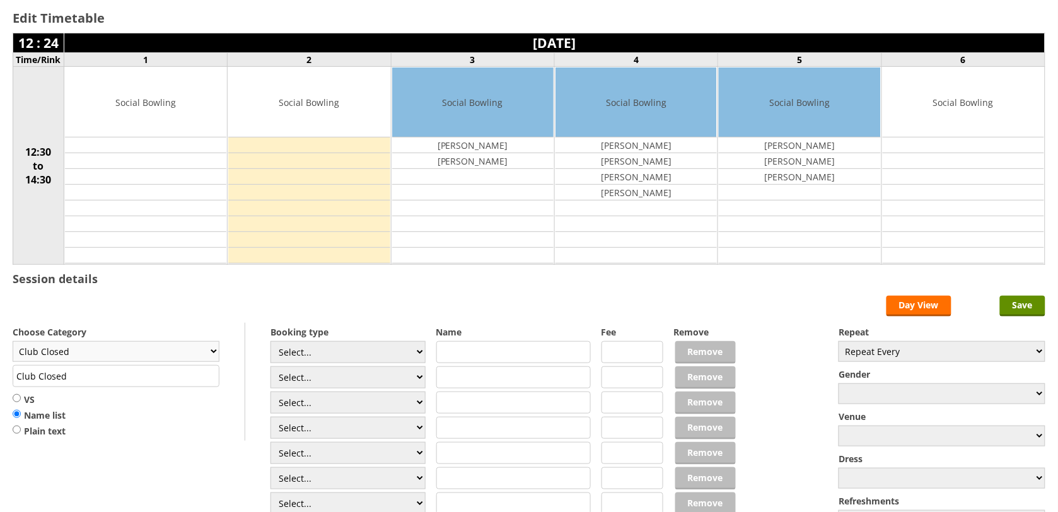
scroll to position [79, 0]
click at [152, 354] on select "Club Closed Singles League Triples League Pairs League Friendly Social Bowling …" at bounding box center [116, 351] width 207 height 21
select select "119"
click at [13, 343] on select "Club Closed Singles League Triples League Pairs League Friendly Social Bowling …" at bounding box center [116, 351] width 207 height 21
type input "Social Bowling"
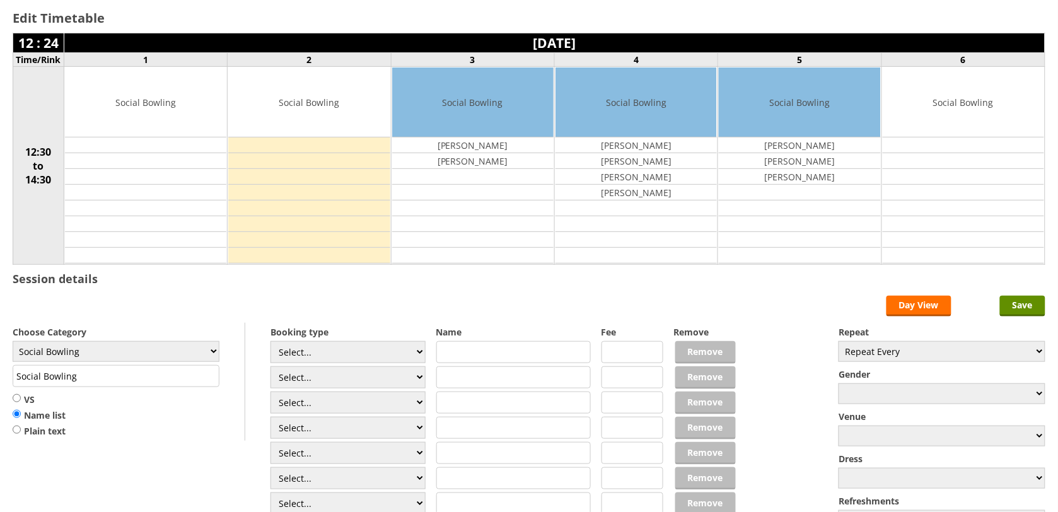
click at [326, 288] on div "Edit Timetable 12 : 24 Thursday 21st August 2025 Time/Rink 1 2 3 4 5 6 12:30 to…" at bounding box center [529, 269] width 1058 height 571
click at [1035, 305] on input "Save" at bounding box center [1022, 306] width 45 height 21
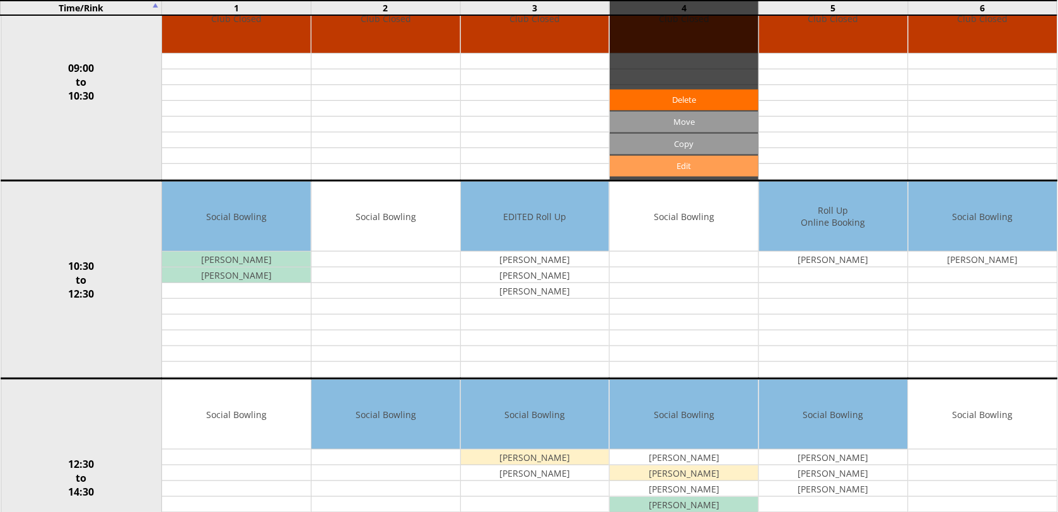
scroll to position [315, 0]
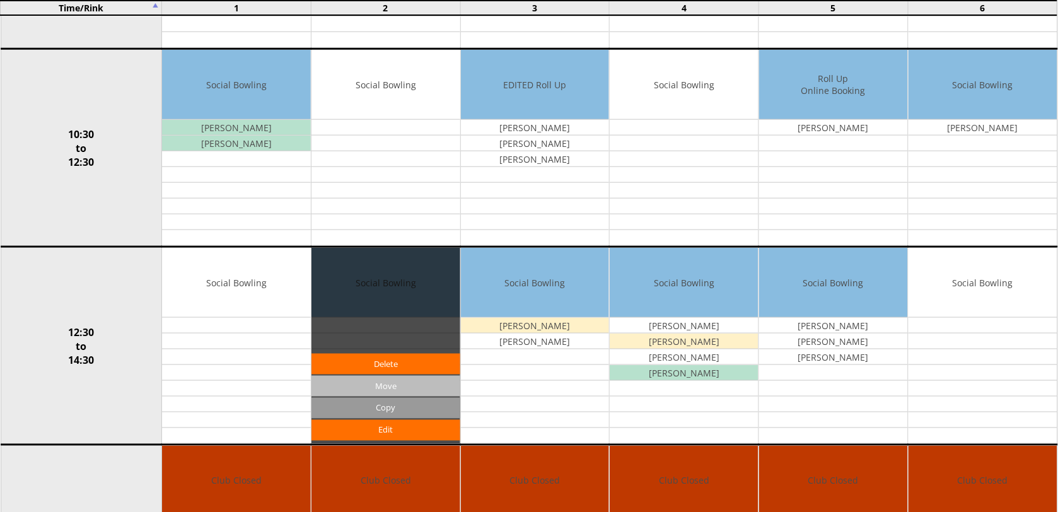
click at [0, 0] on input "Move" at bounding box center [0, 0] width 0 height 0
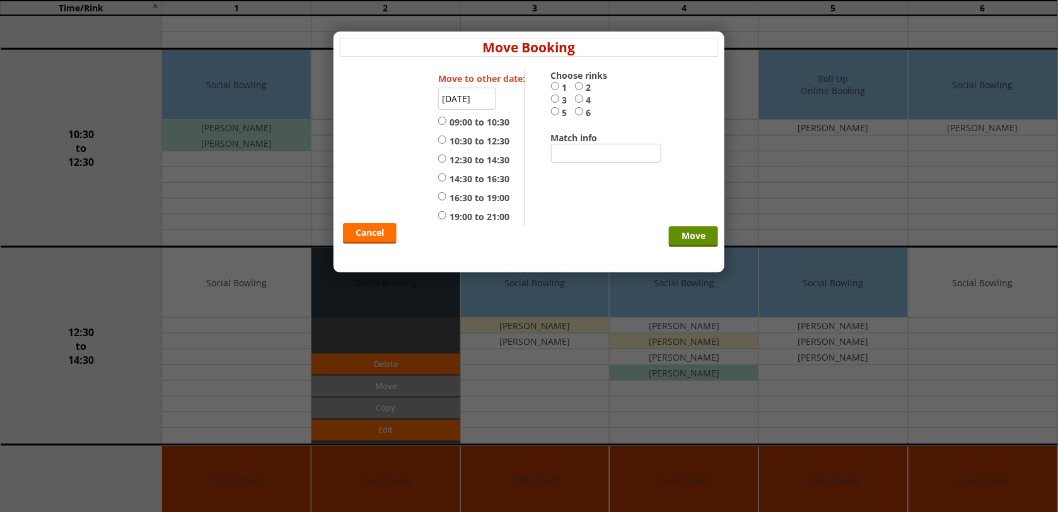
click at [555, 85] on input "1" at bounding box center [555, 85] width 8 height 9
radio input "true"
click at [484, 165] on label "12:30 to 14:30" at bounding box center [473, 160] width 71 height 13
click at [447, 163] on input "12:30 to 14:30" at bounding box center [442, 158] width 8 height 9
radio input "true"
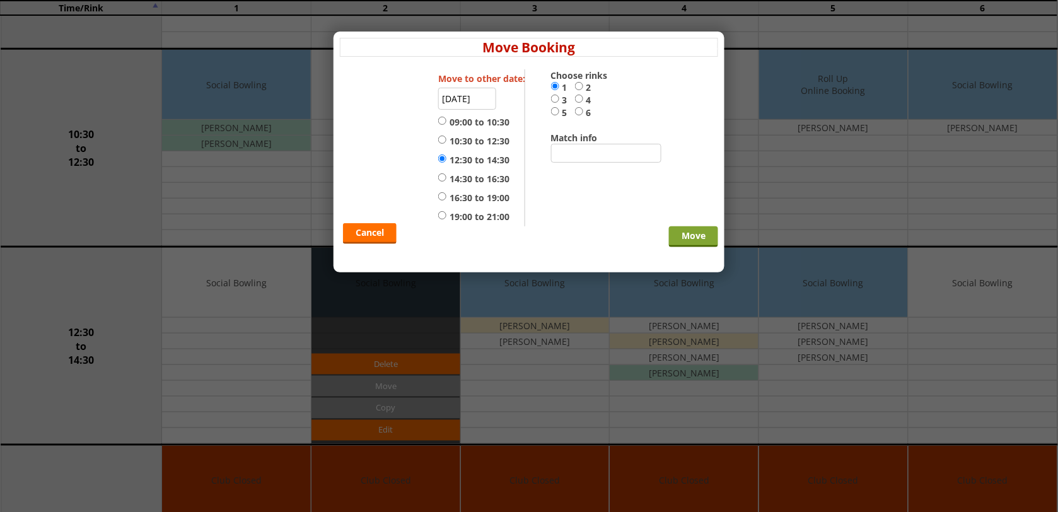
click at [701, 247] on input "Move" at bounding box center [693, 236] width 49 height 21
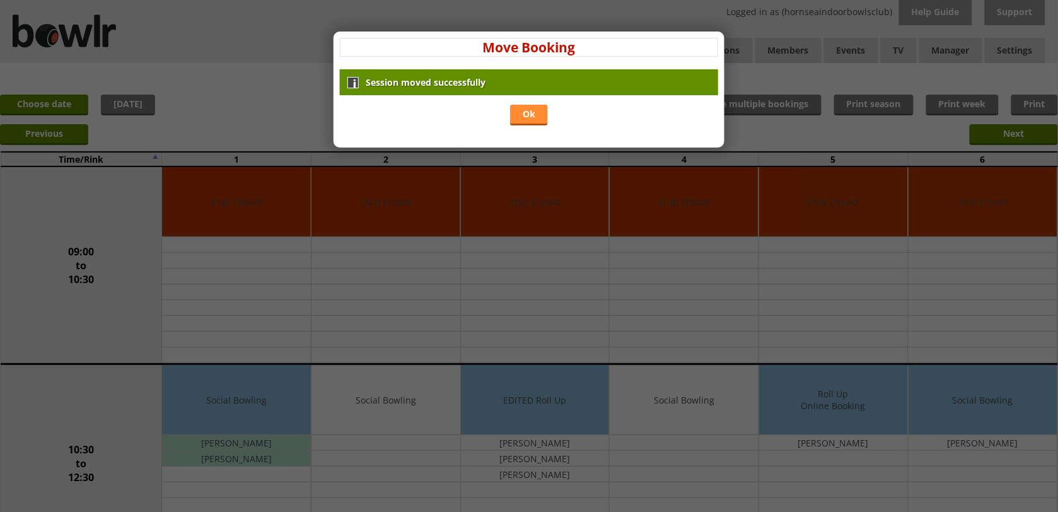
click at [536, 106] on link "Ok" at bounding box center [529, 115] width 38 height 21
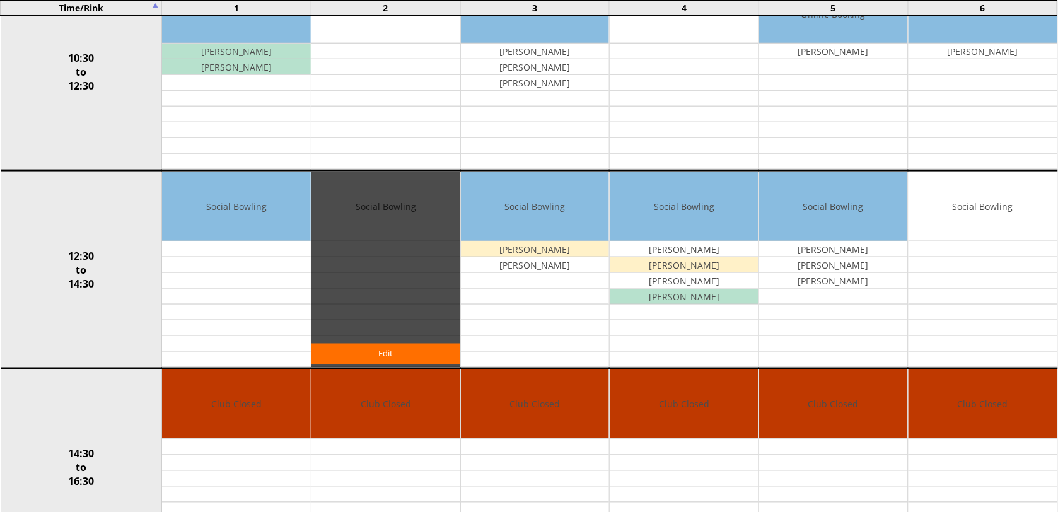
scroll to position [394, 0]
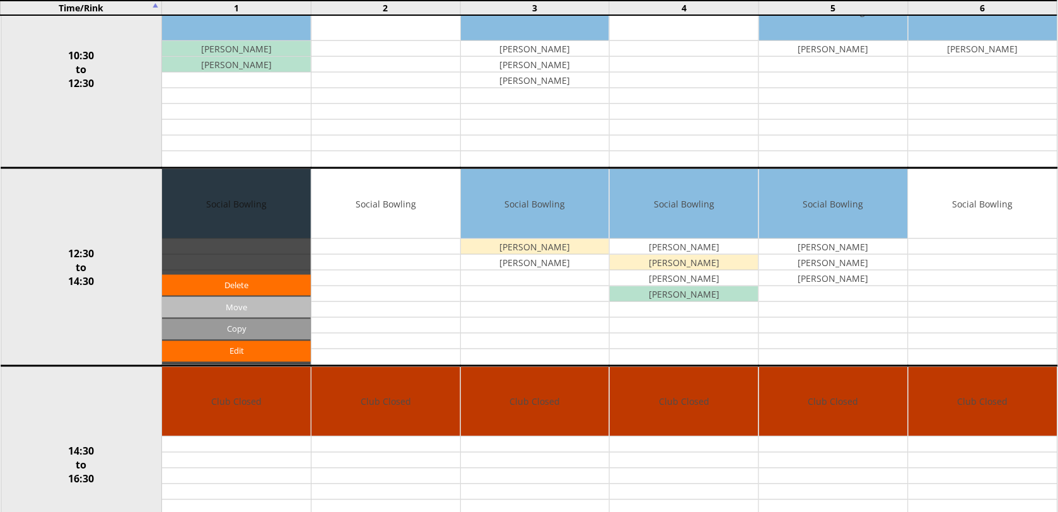
click at [0, 0] on input "Move" at bounding box center [0, 0] width 0 height 0
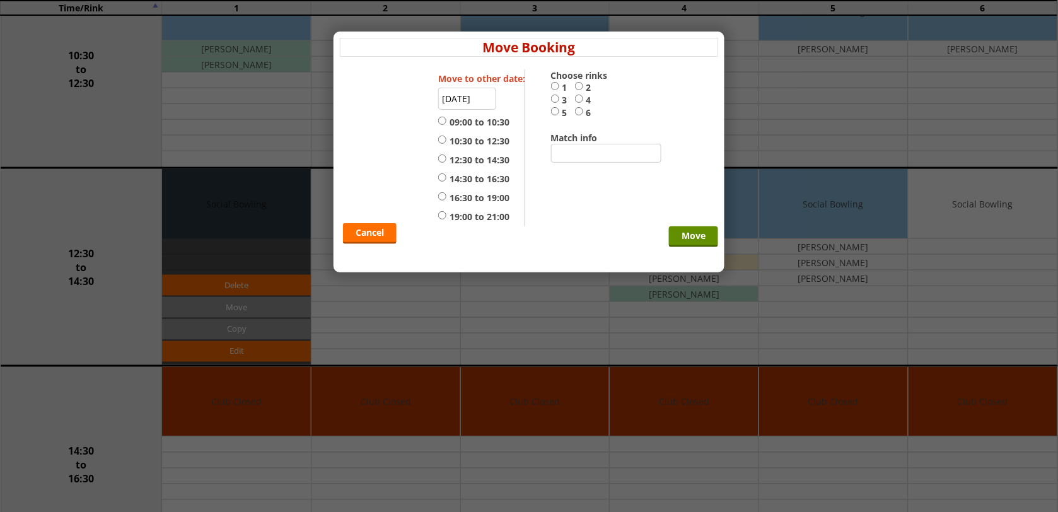
click at [457, 158] on label "12:30 to 14:30" at bounding box center [473, 160] width 71 height 13
click at [447, 158] on input "12:30 to 14:30" at bounding box center [442, 158] width 8 height 9
radio input "true"
click at [584, 86] on label "2" at bounding box center [587, 87] width 24 height 13
click at [583, 86] on input "2" at bounding box center [579, 85] width 8 height 9
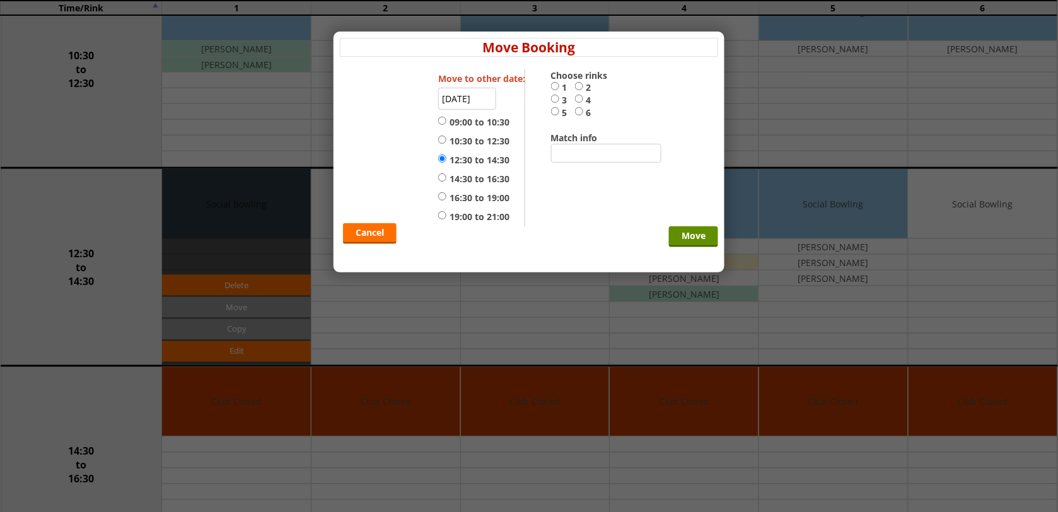
radio input "true"
click at [694, 235] on input "Move" at bounding box center [693, 236] width 49 height 21
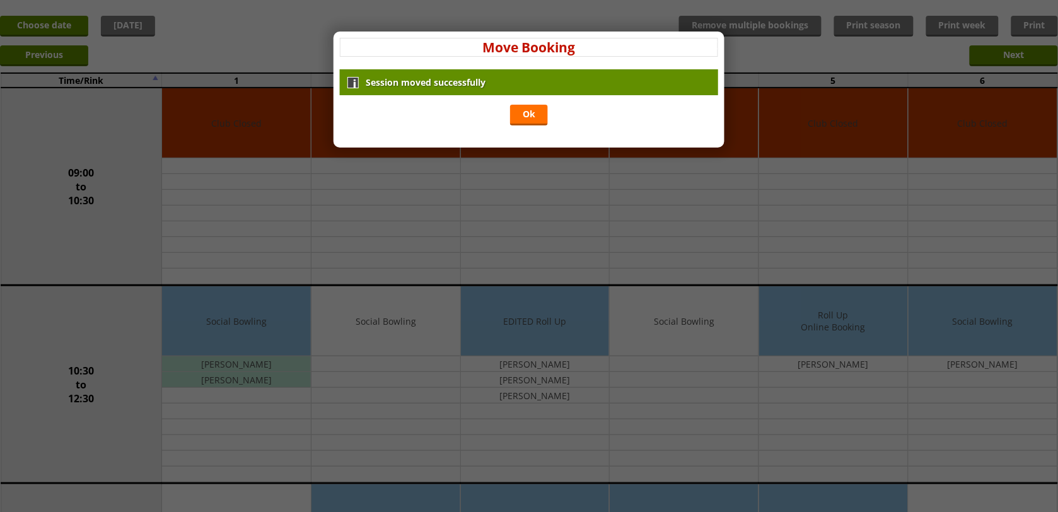
click at [549, 127] on div "Session moved successfully Ok" at bounding box center [529, 98] width 378 height 59
click at [538, 121] on link "Ok" at bounding box center [529, 115] width 38 height 21
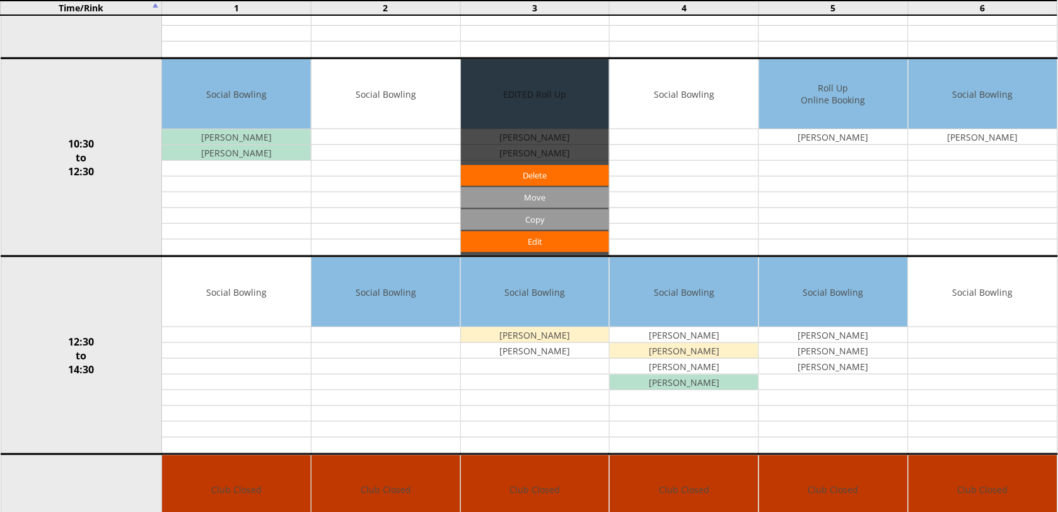
scroll to position [315, 0]
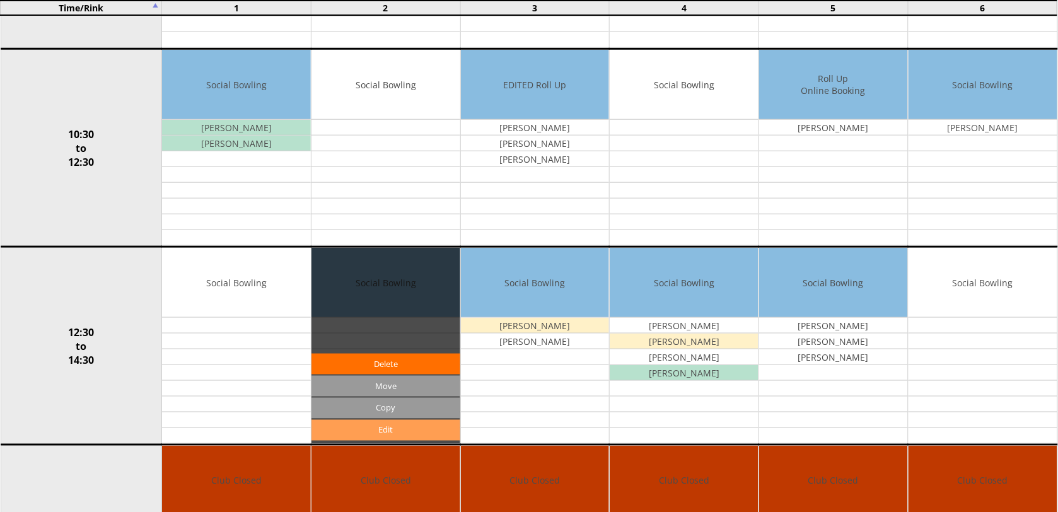
click at [389, 426] on link "Edit" at bounding box center [386, 430] width 149 height 21
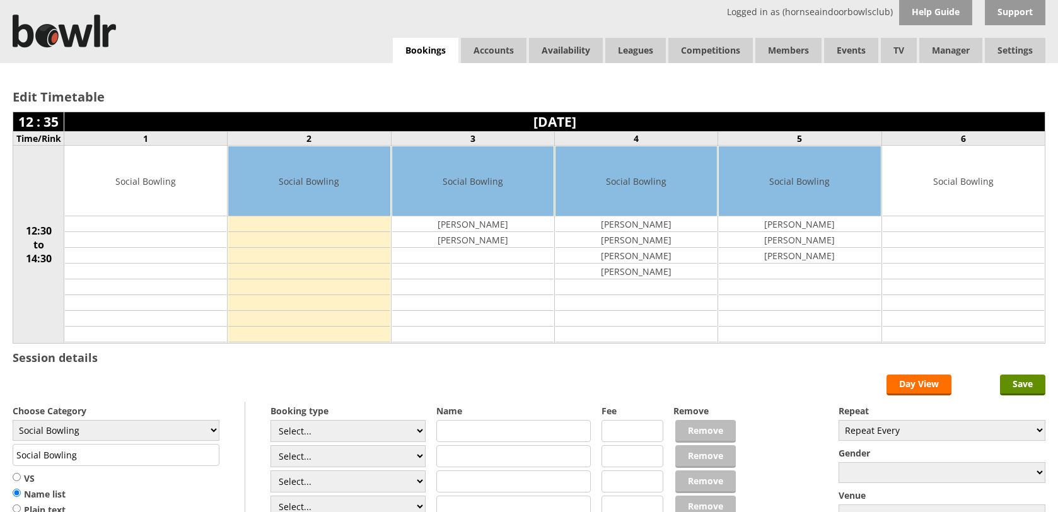
click at [454, 420] on input "text" at bounding box center [513, 431] width 155 height 22
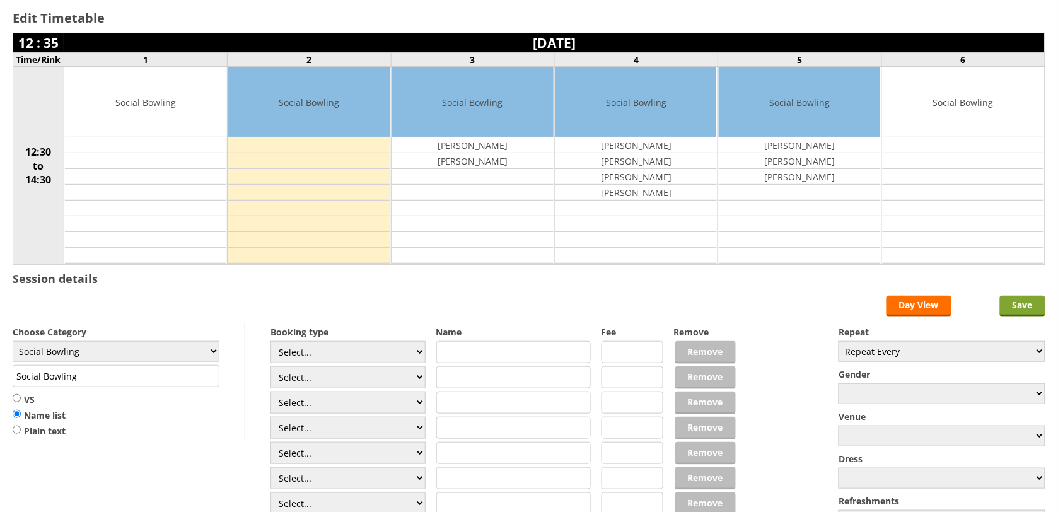
click at [1005, 311] on input "Save" at bounding box center [1022, 306] width 45 height 21
